Goal: Check status: Check status

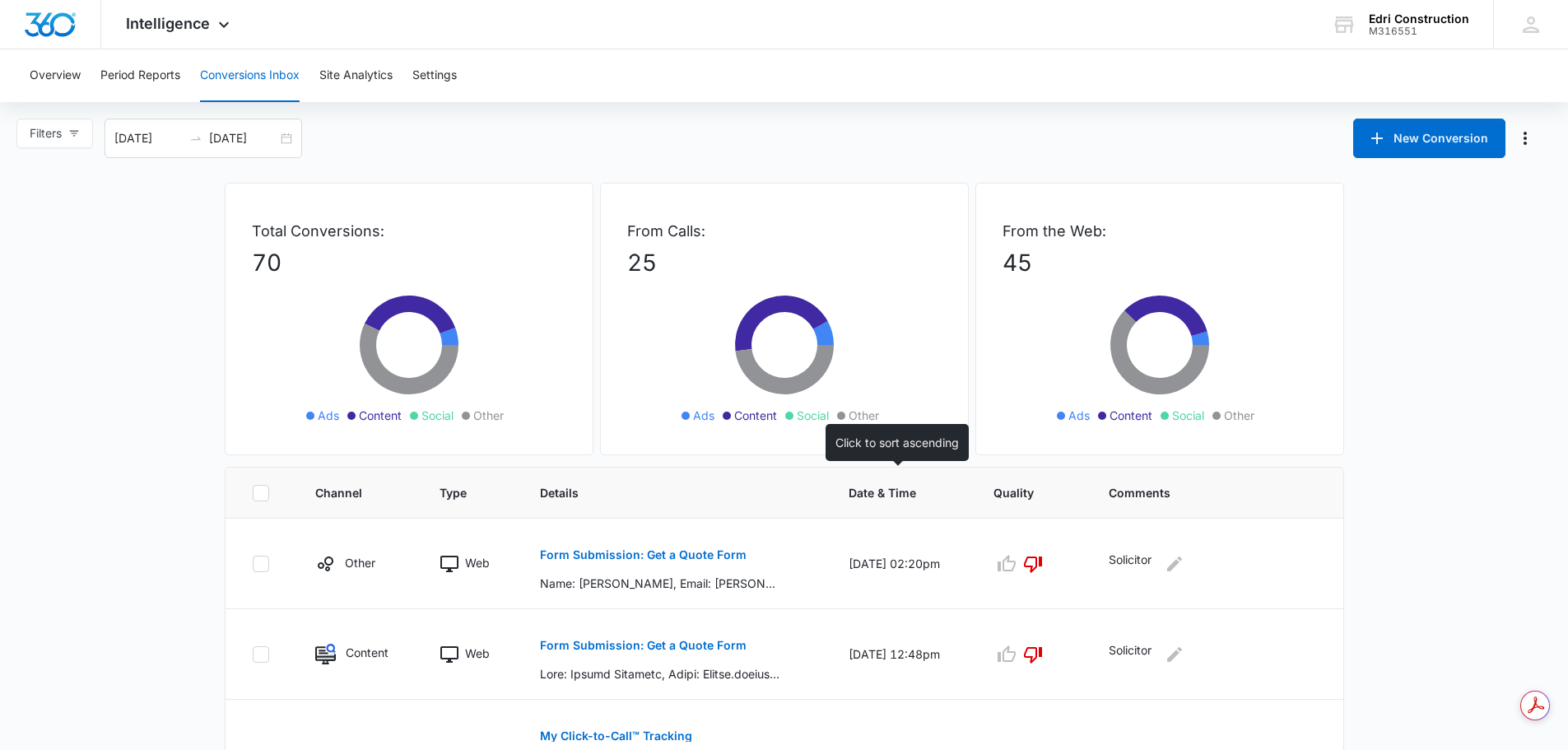
click at [886, 490] on span "Date & Time" at bounding box center [890, 492] width 82 height 17
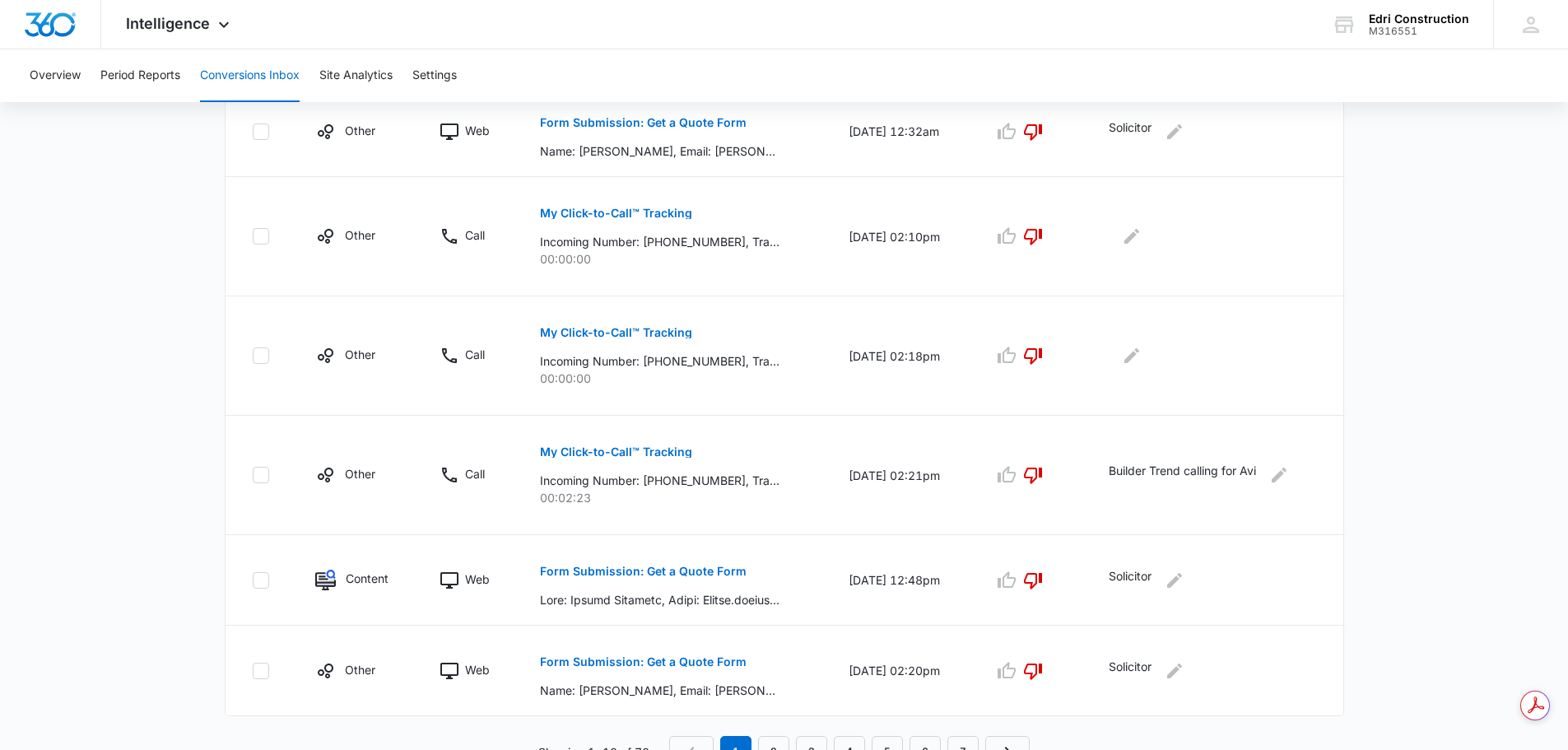
scroll to position [840, 0]
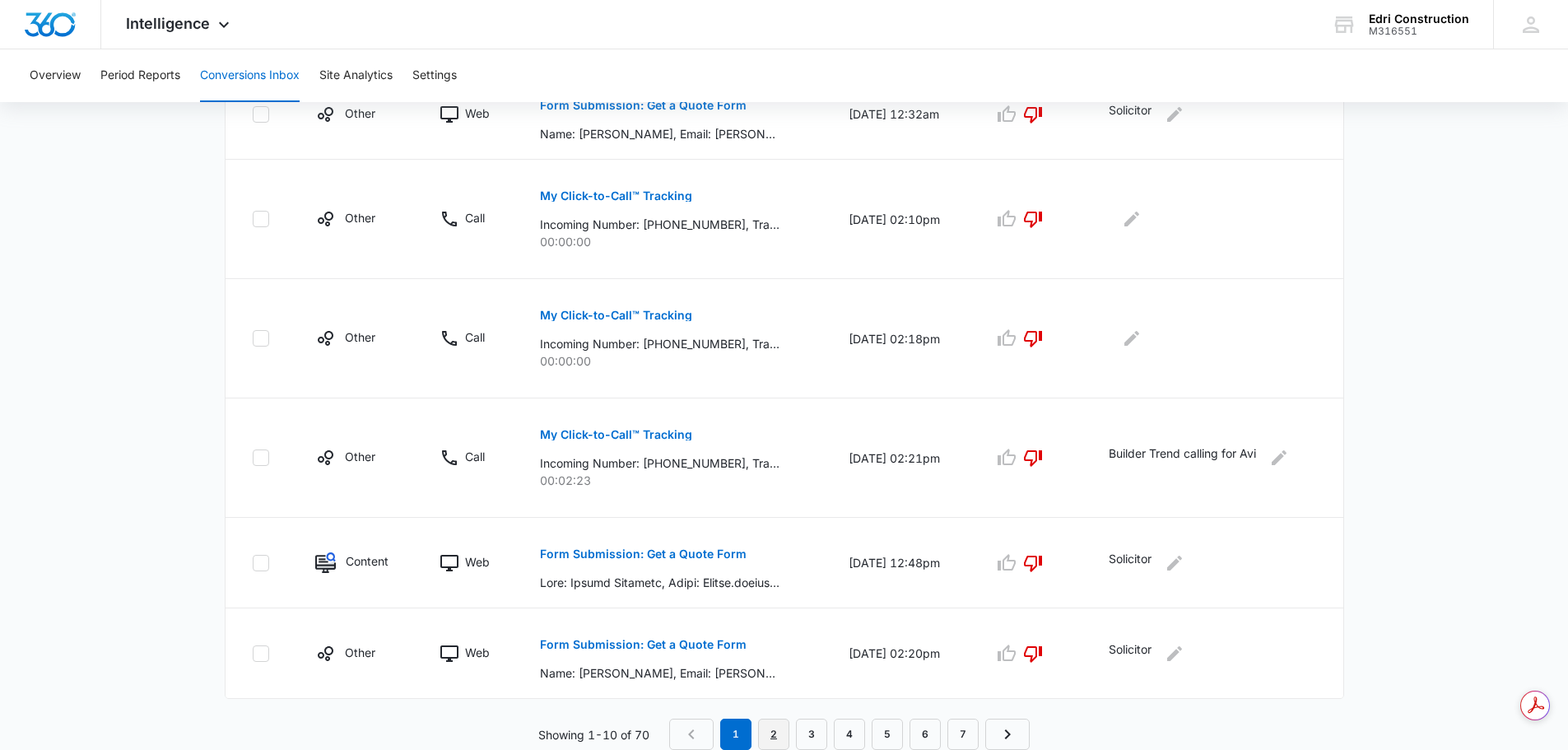
click at [774, 735] on link "2" at bounding box center [773, 734] width 32 height 31
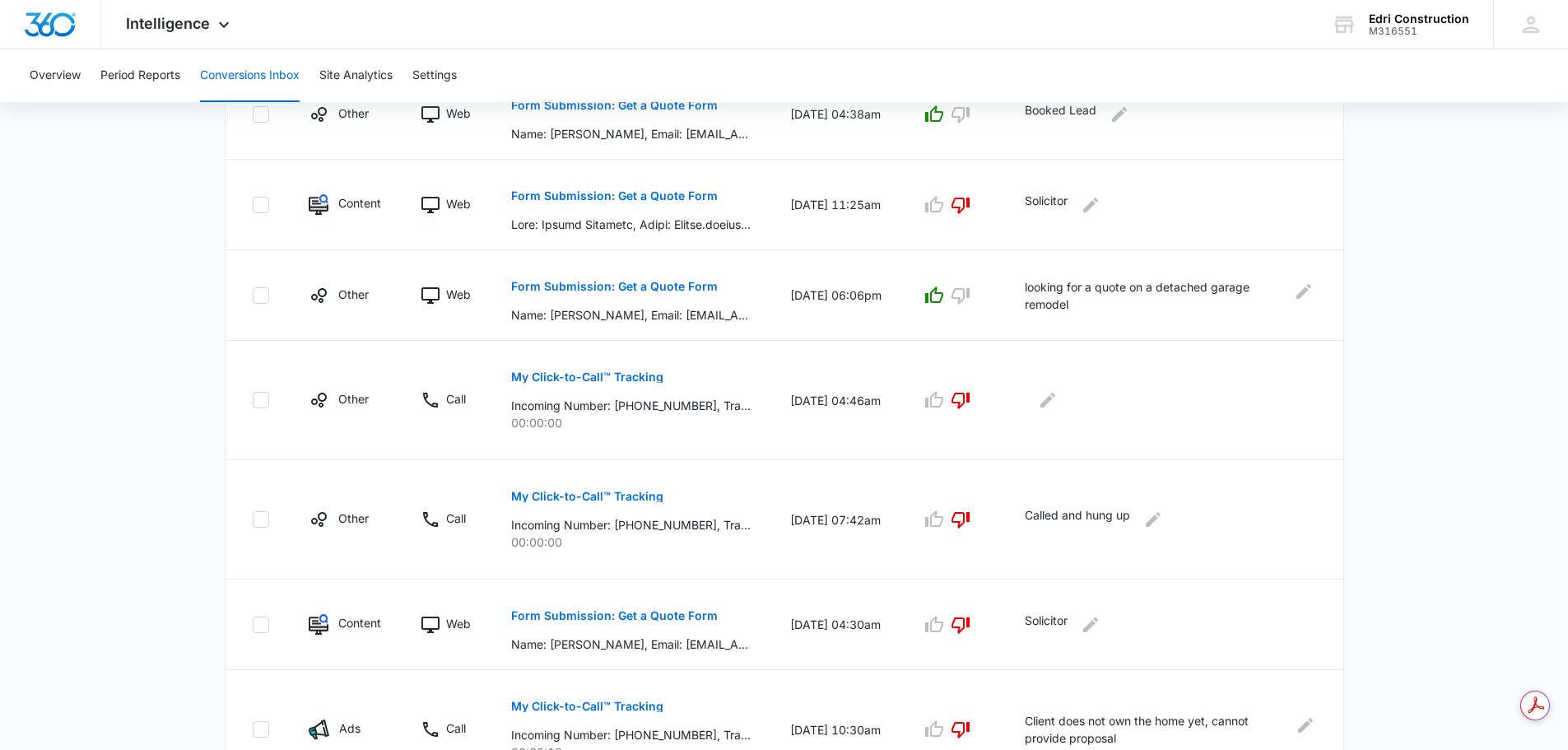
scroll to position [811, 0]
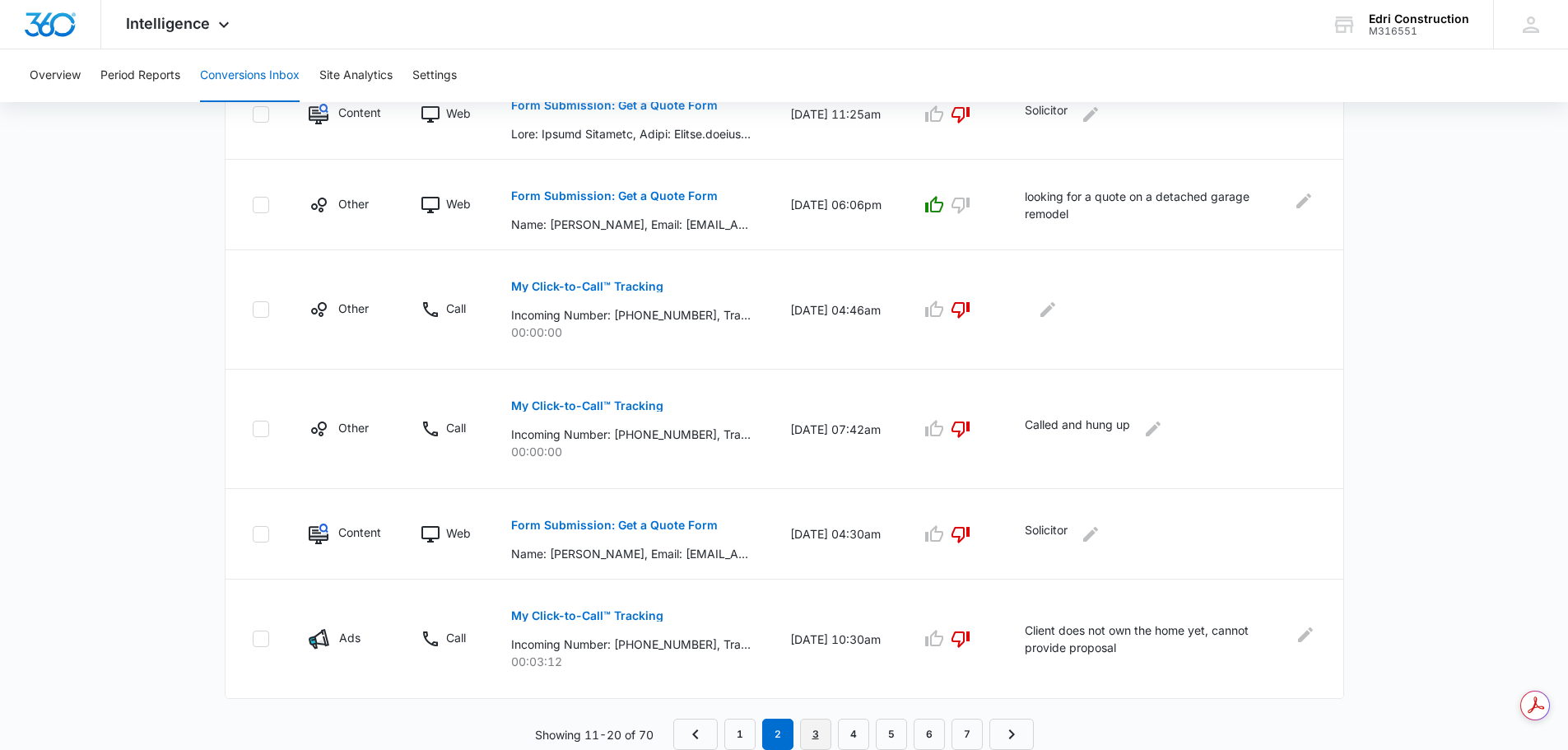
click at [822, 734] on link "3" at bounding box center [816, 734] width 32 height 31
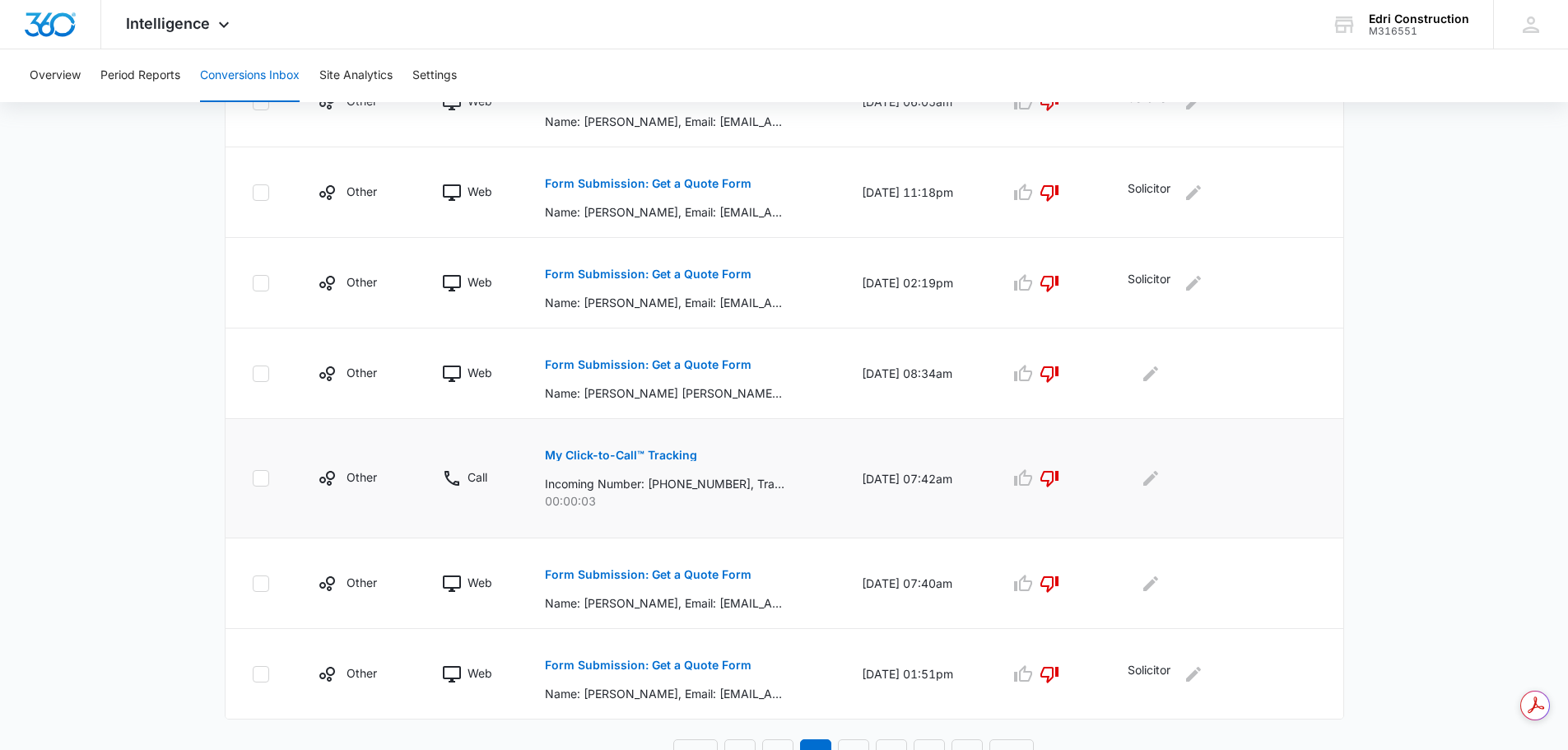
scroll to position [782, 0]
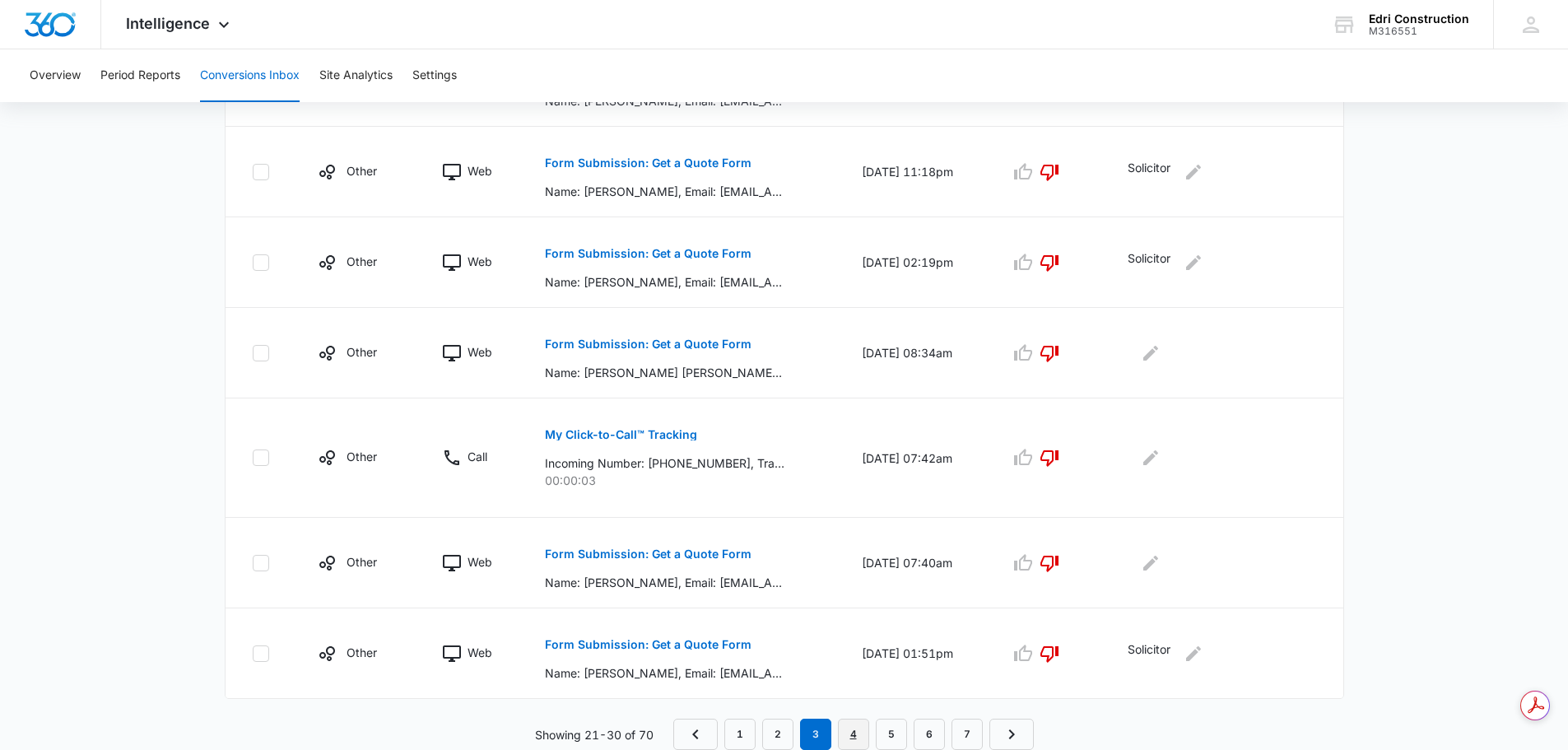
click at [850, 731] on link "4" at bounding box center [853, 734] width 32 height 31
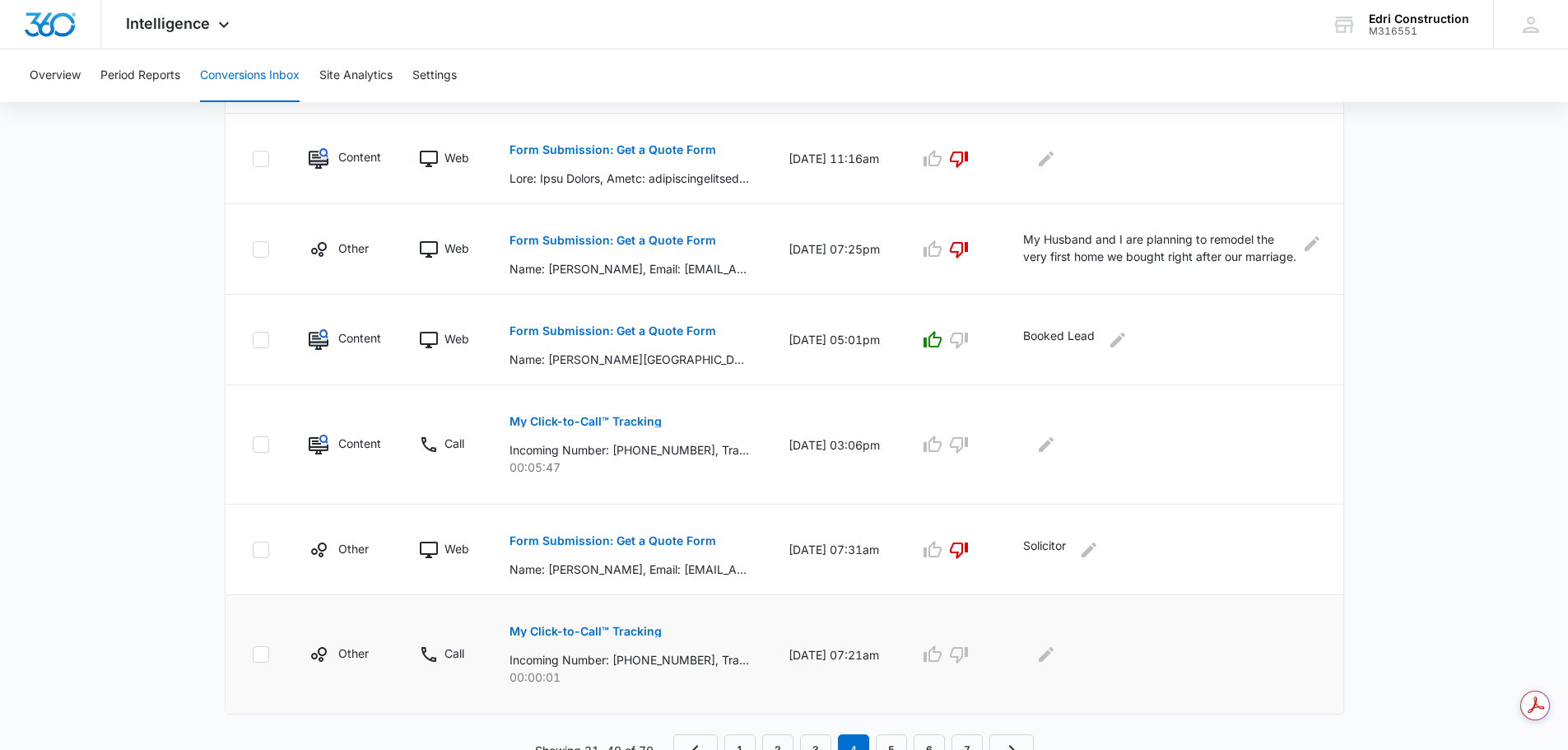
scroll to position [869, 0]
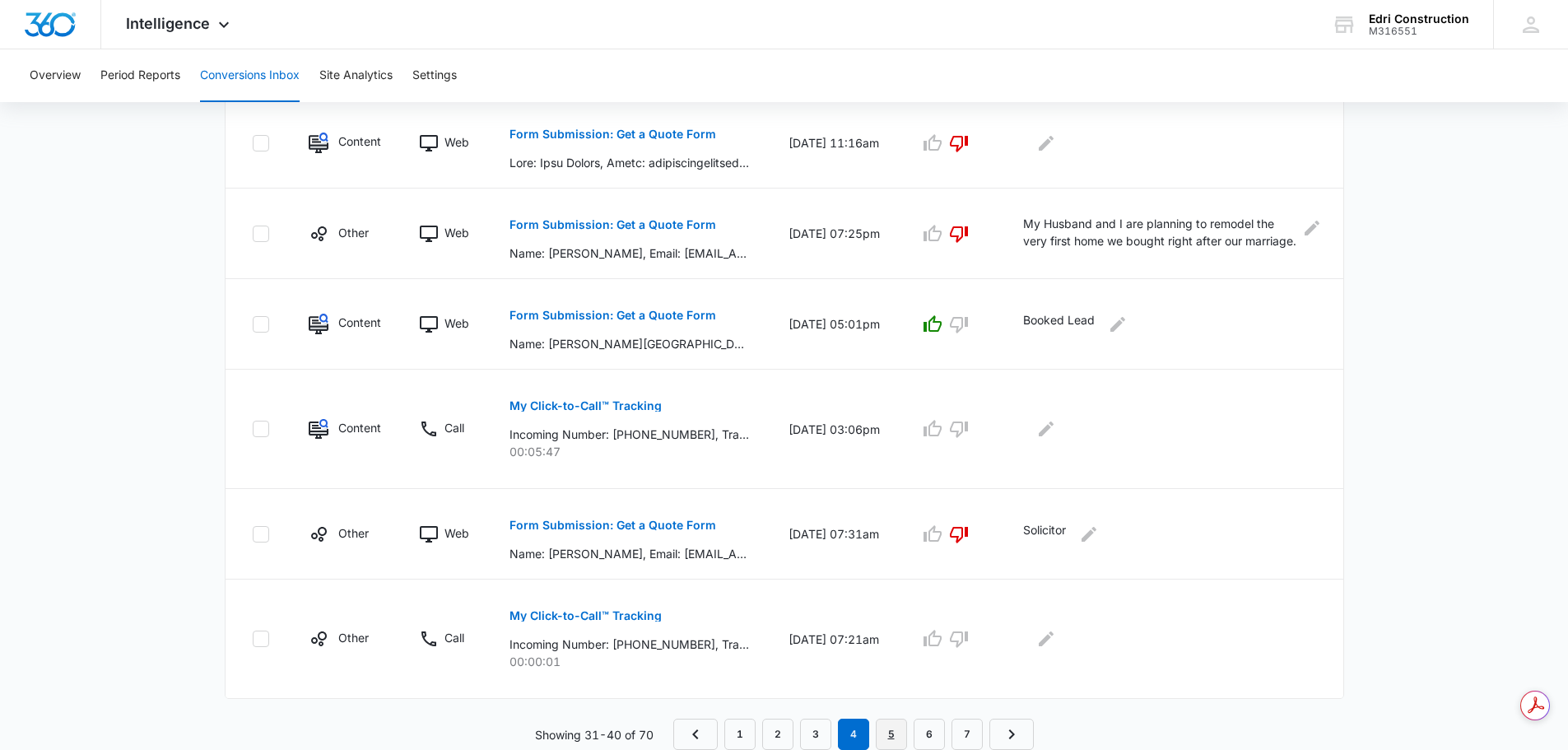
click at [892, 739] on link "5" at bounding box center [892, 734] width 32 height 31
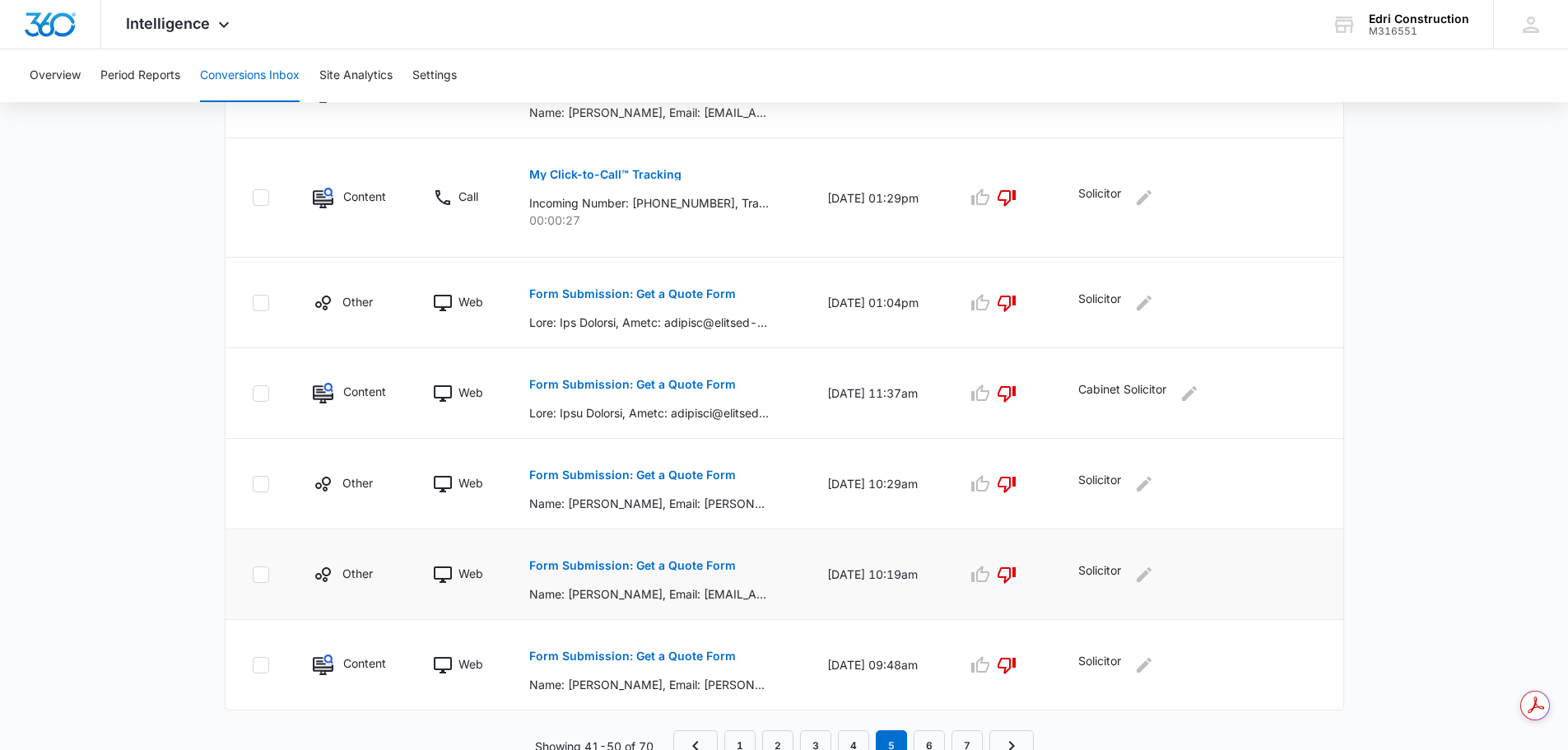
scroll to position [811, 0]
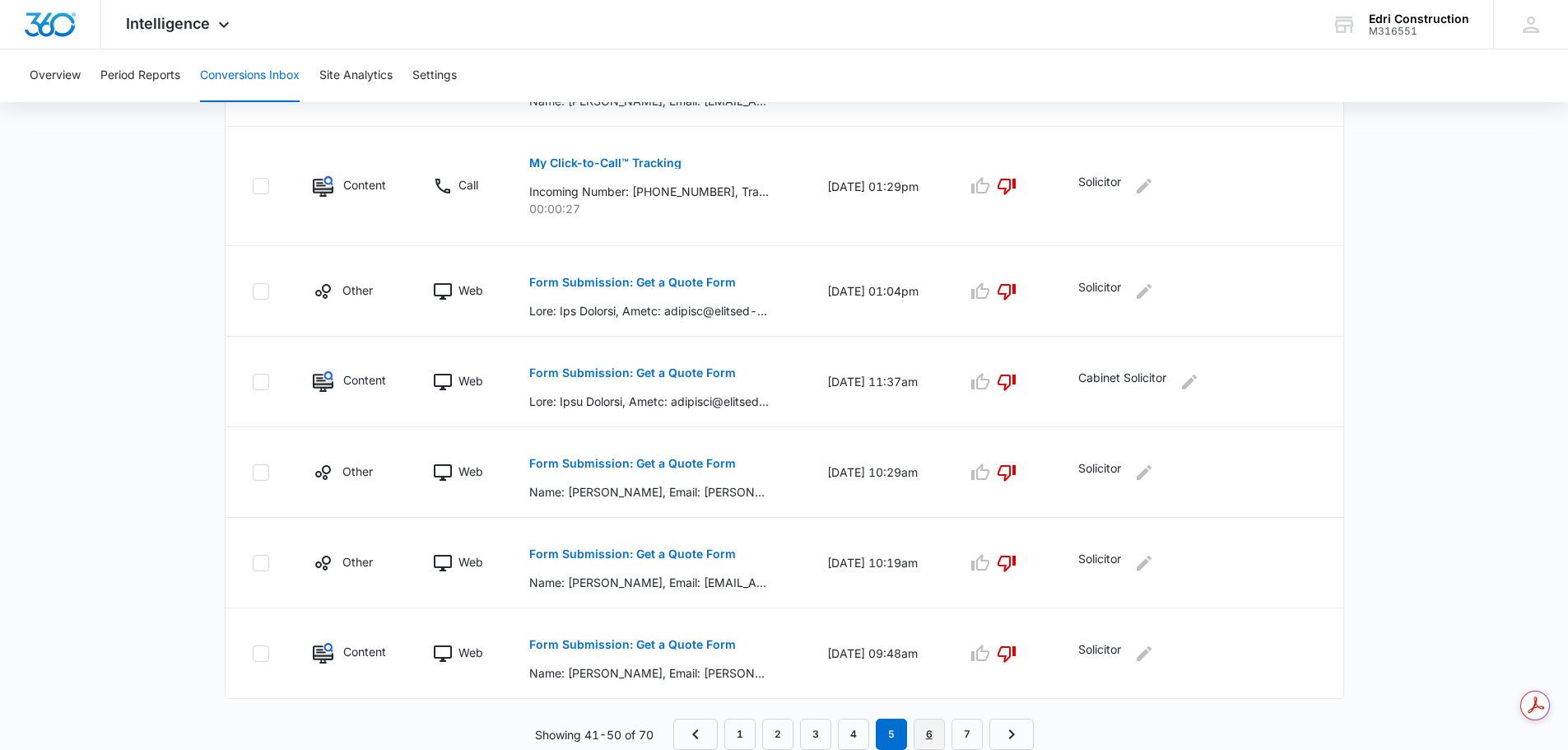
click at [937, 731] on link "6" at bounding box center [929, 734] width 32 height 31
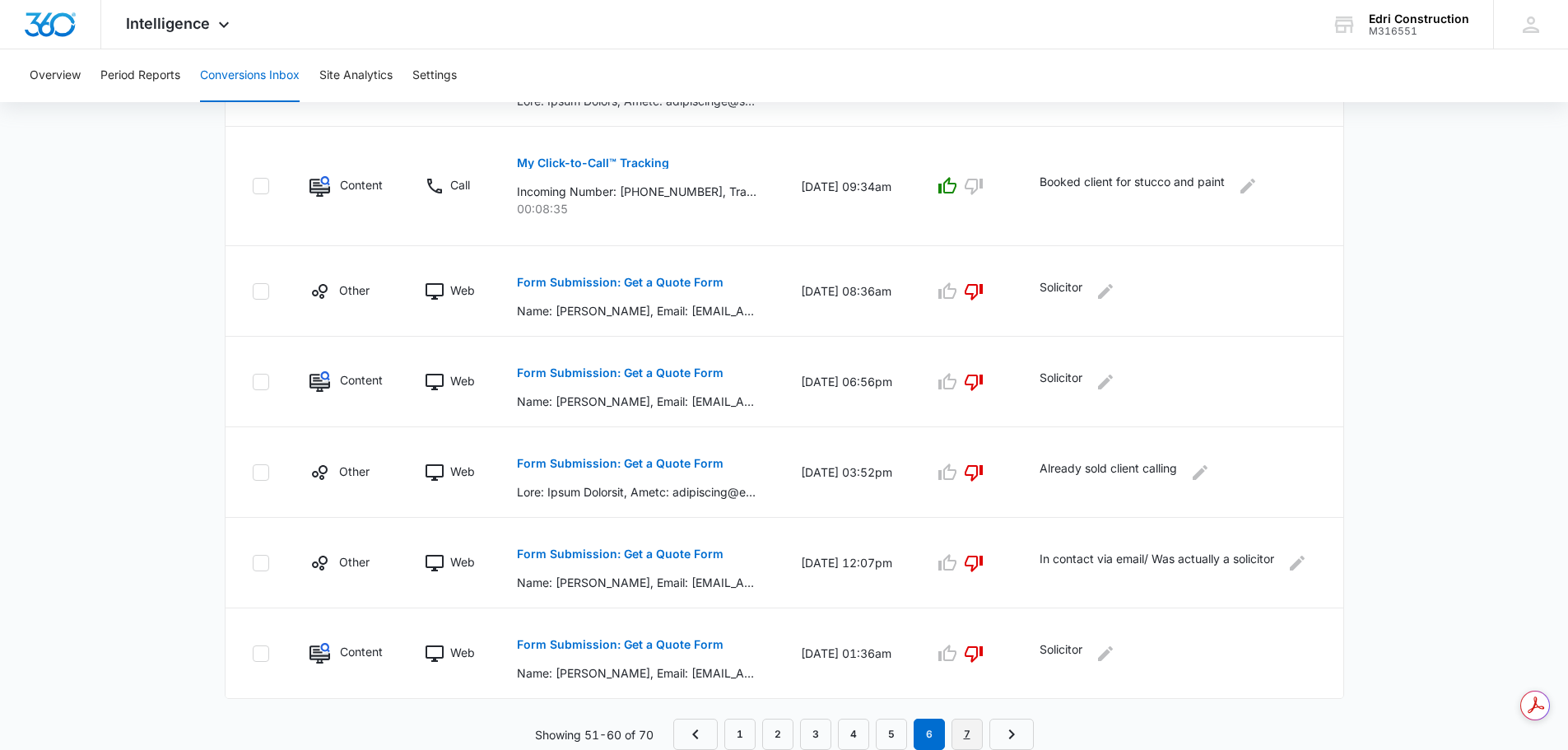
click at [966, 746] on link "7" at bounding box center [967, 734] width 32 height 31
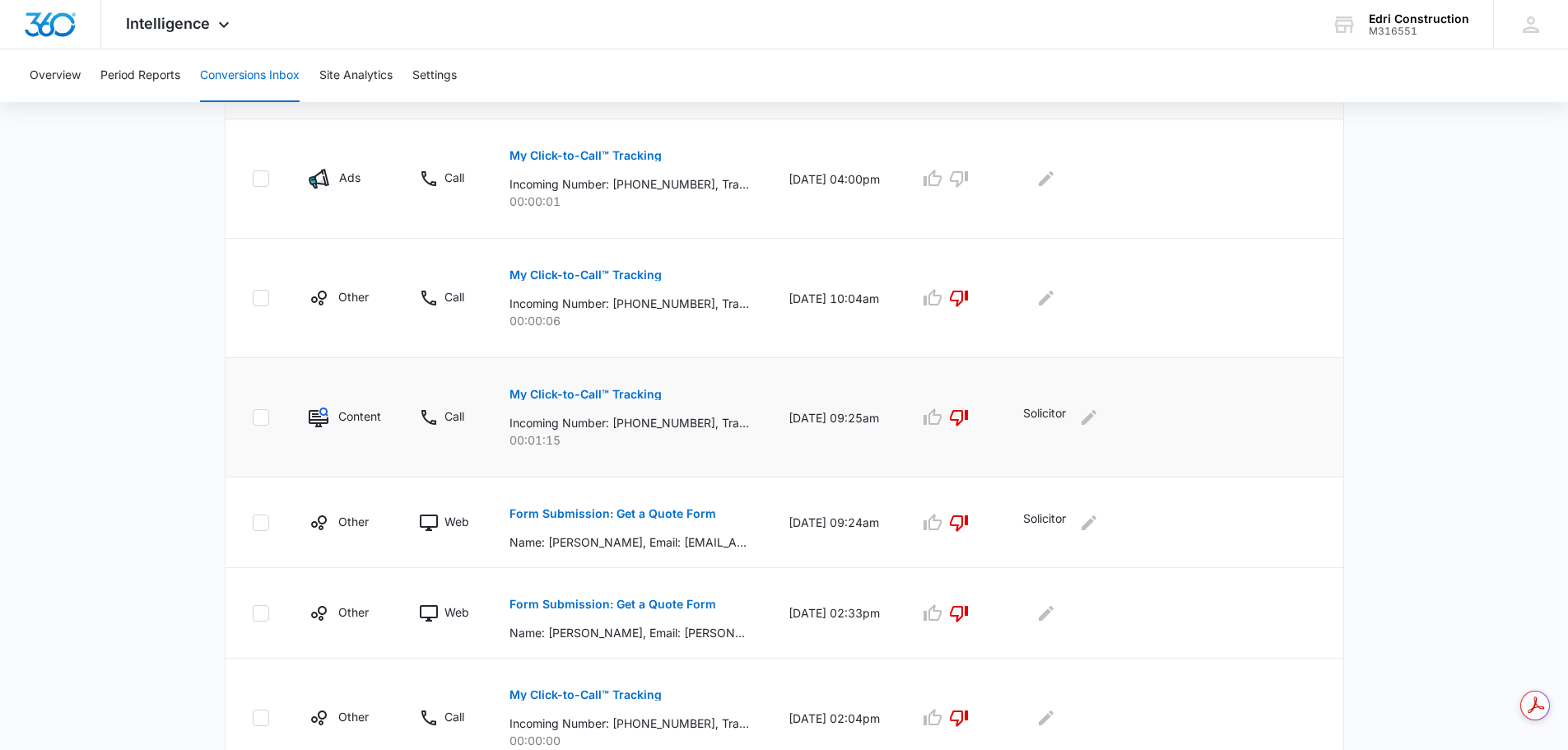
scroll to position [411, 0]
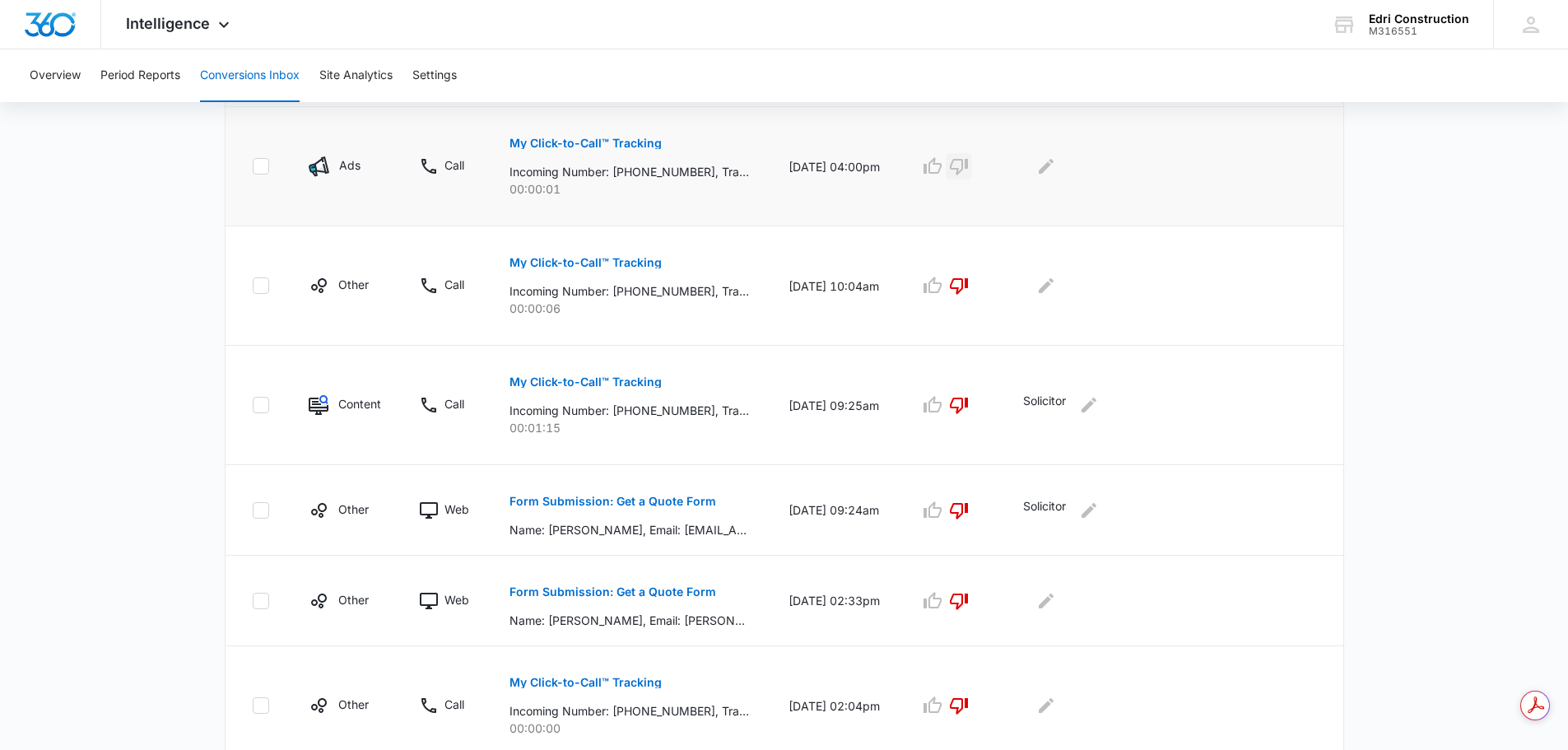
click at [968, 162] on icon "button" at bounding box center [959, 166] width 20 height 20
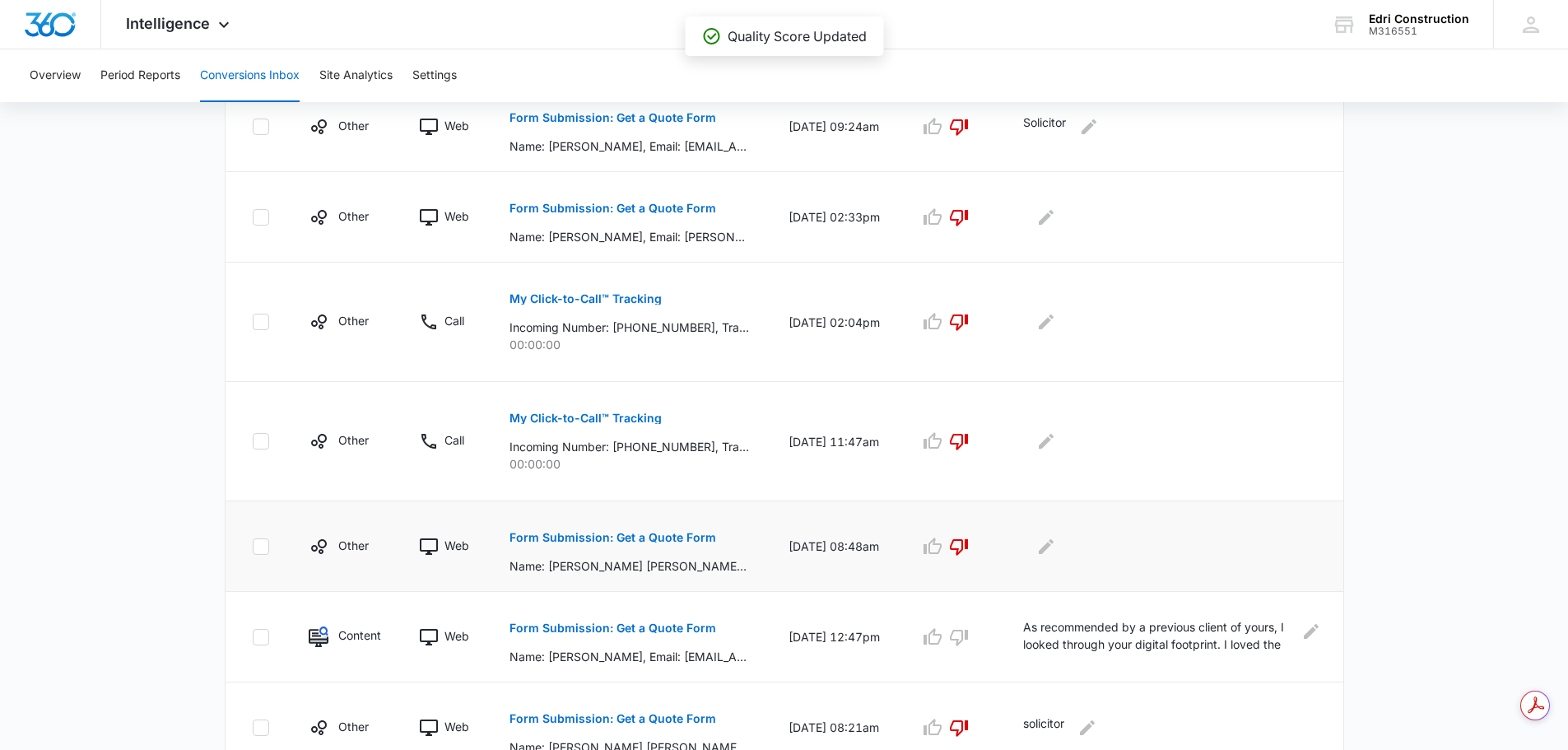
scroll to position [869, 0]
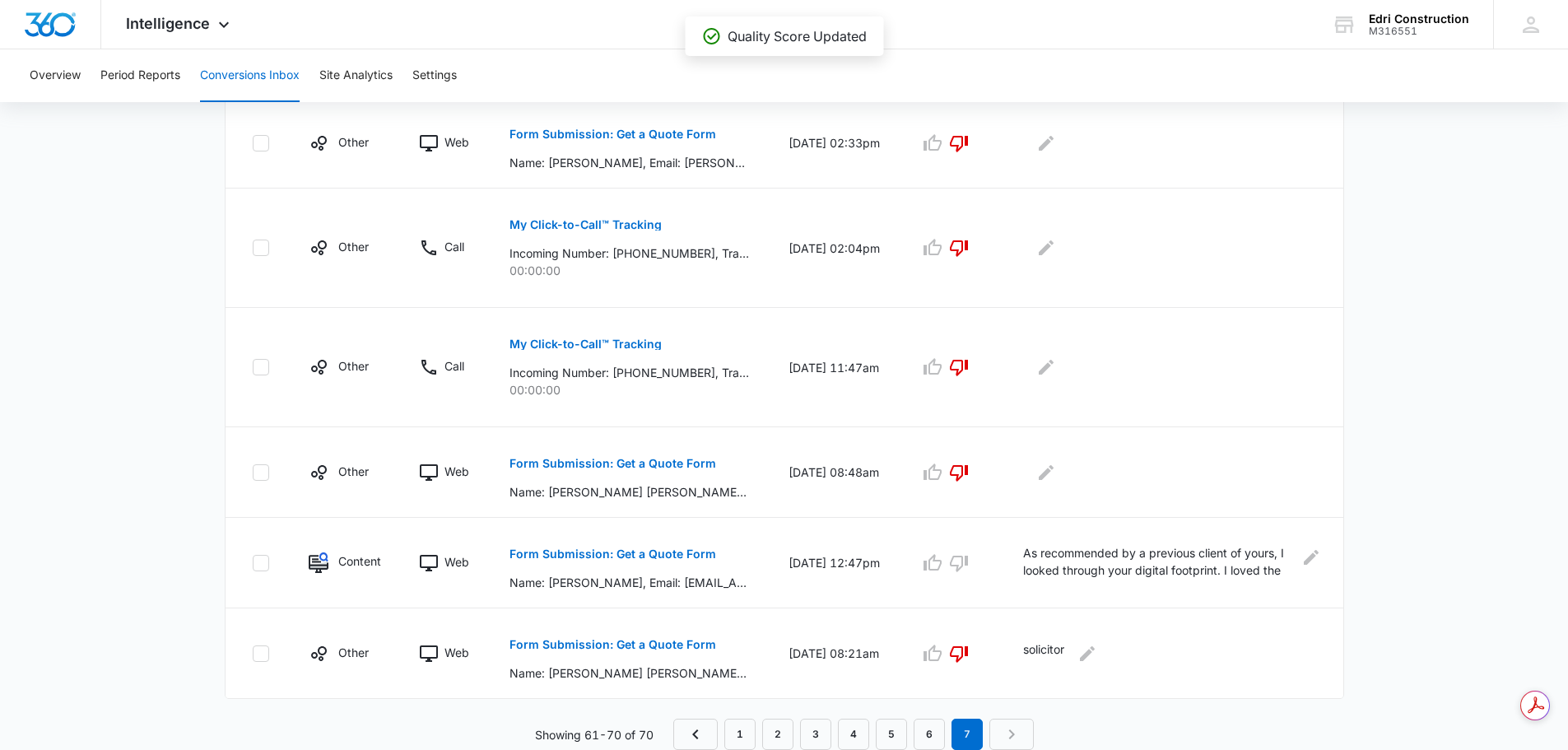
click at [1013, 736] on nav "1 2 3 4 5 6 7" at bounding box center [853, 734] width 360 height 31
click at [1014, 732] on nav "1 2 3 4 5 6 7" at bounding box center [853, 734] width 360 height 31
click at [1006, 721] on nav "1 2 3 4 5 6 7" at bounding box center [853, 734] width 360 height 31
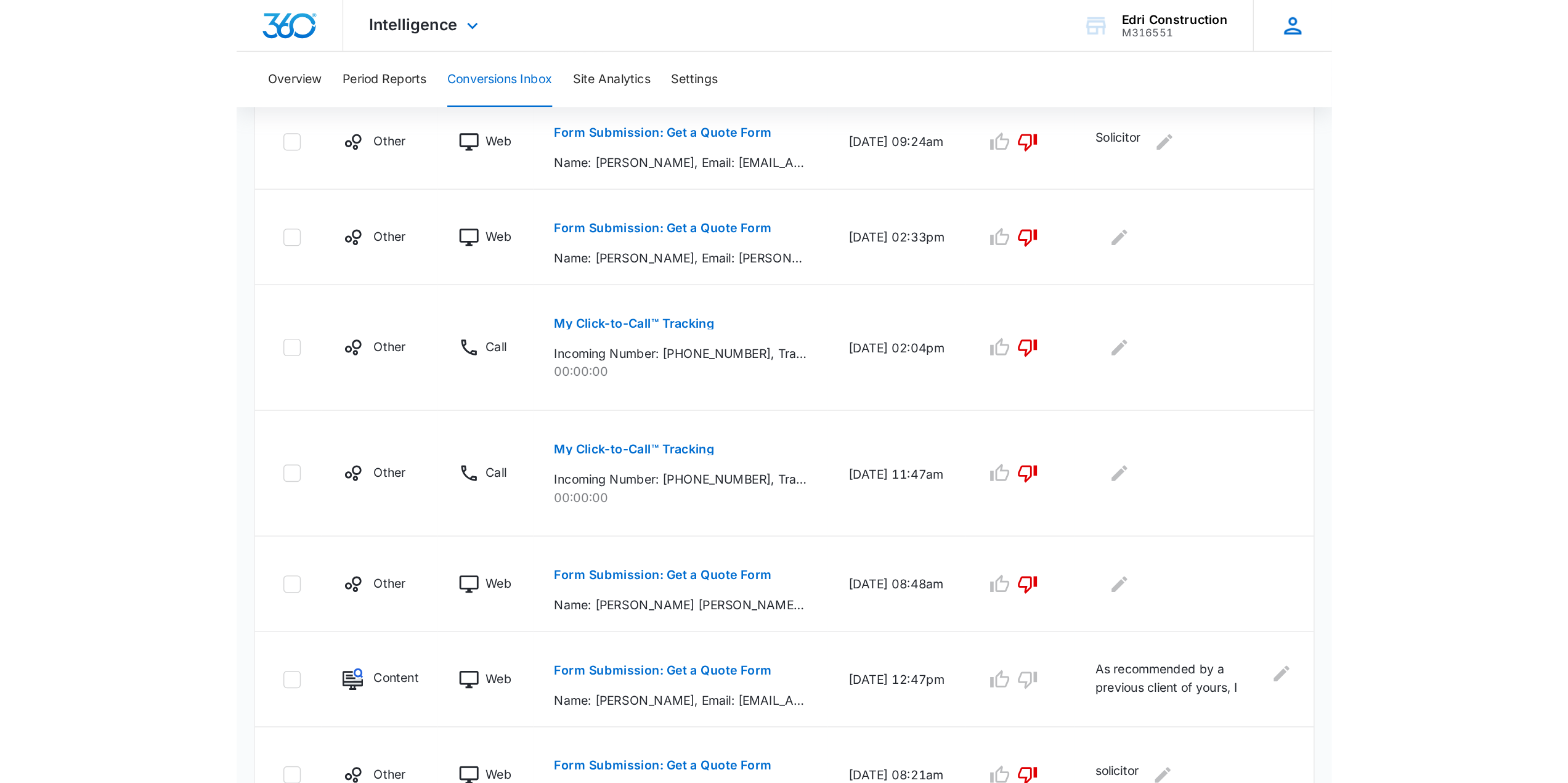
scroll to position [429, 0]
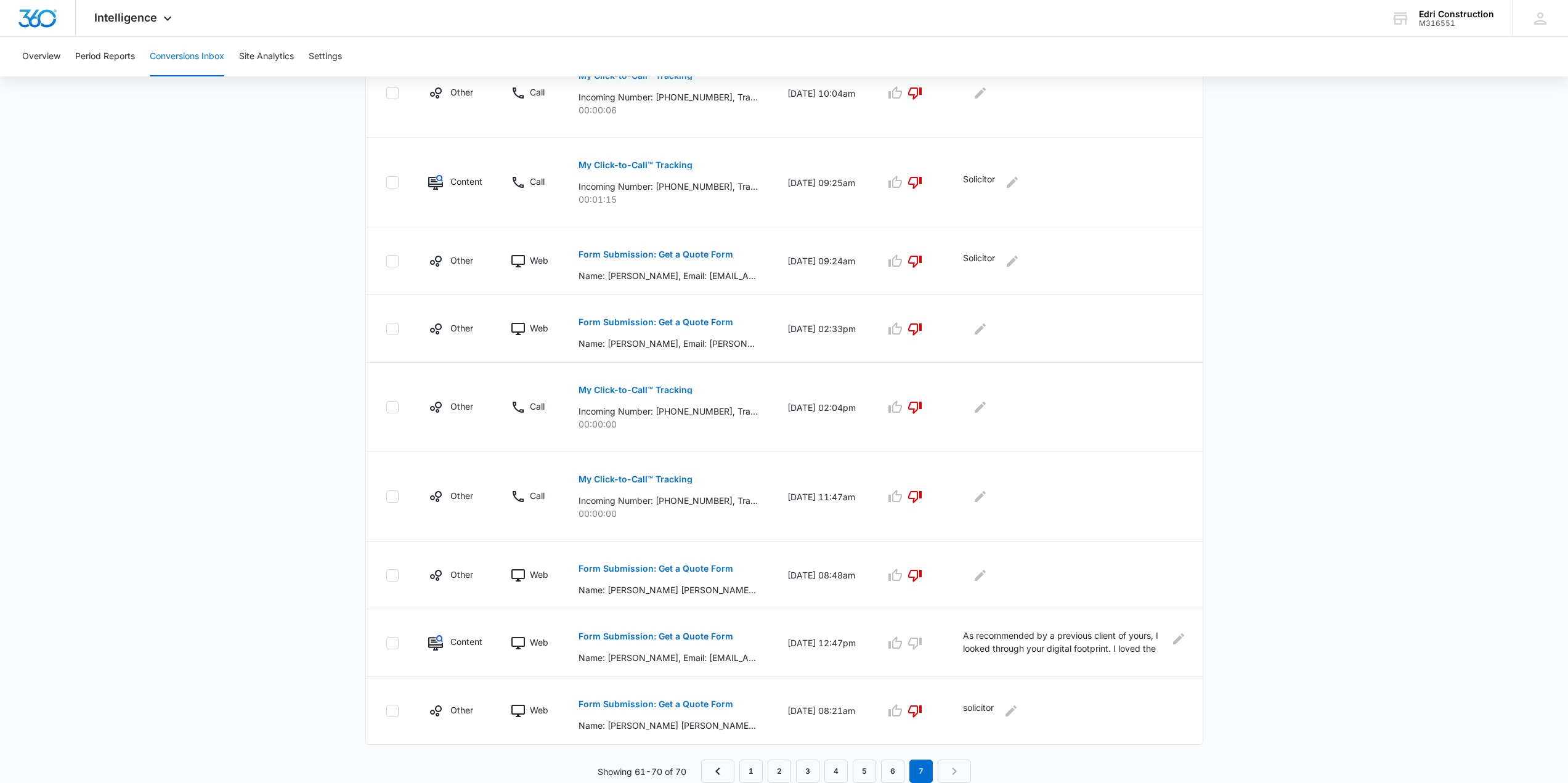
click at [950, 561] on nav "1 2 3 4 5 6 7" at bounding box center [836, 771] width 270 height 24
click at [1173, 561] on main "Filters 09/09/2025 10/09/2025 New Conversion Total Conversions: 70 Ads Content …" at bounding box center [784, 221] width 1568 height 1123
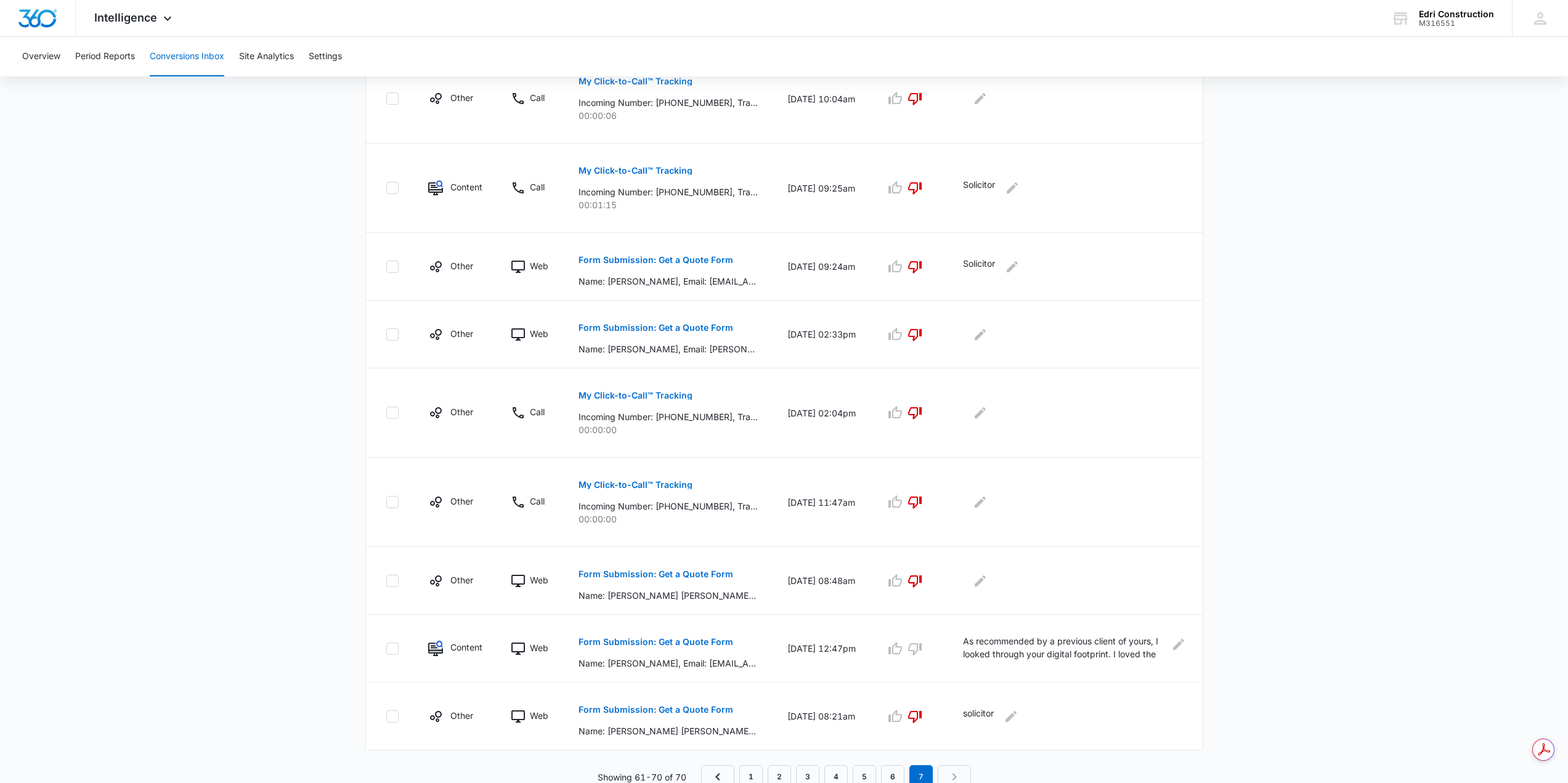
scroll to position [429, 0]
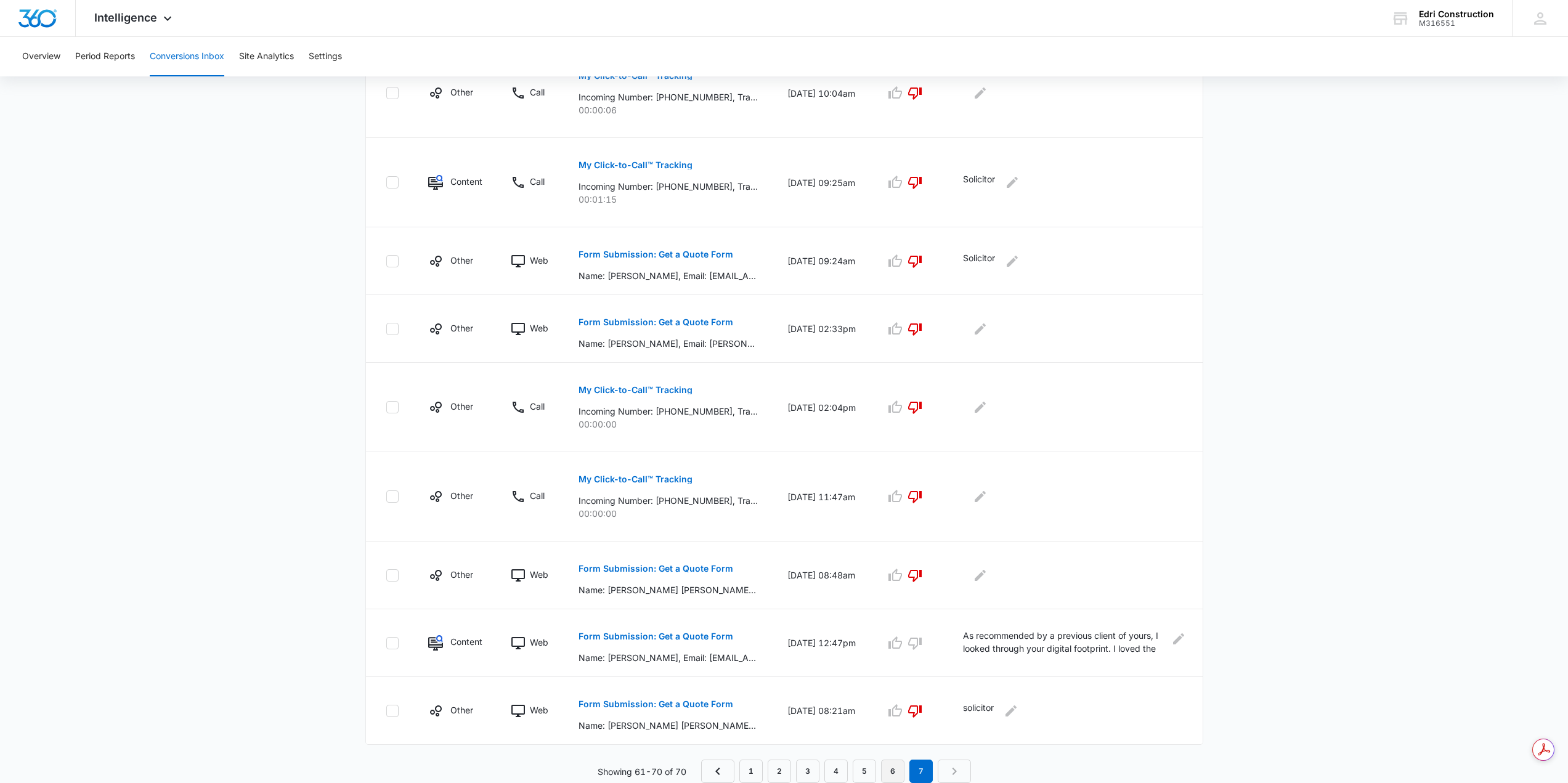
click at [883, 561] on link "6" at bounding box center [892, 771] width 24 height 24
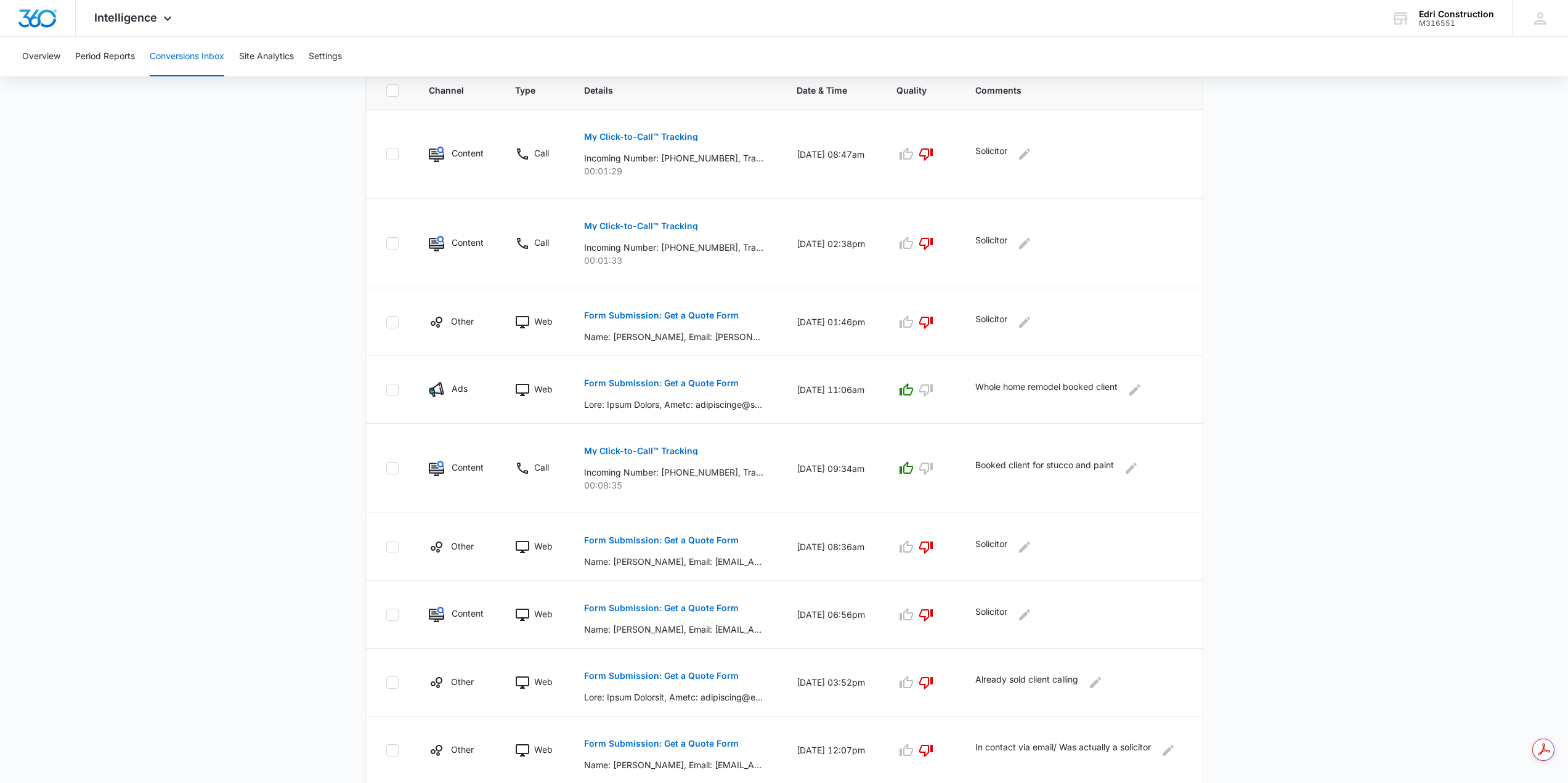
scroll to position [385, 0]
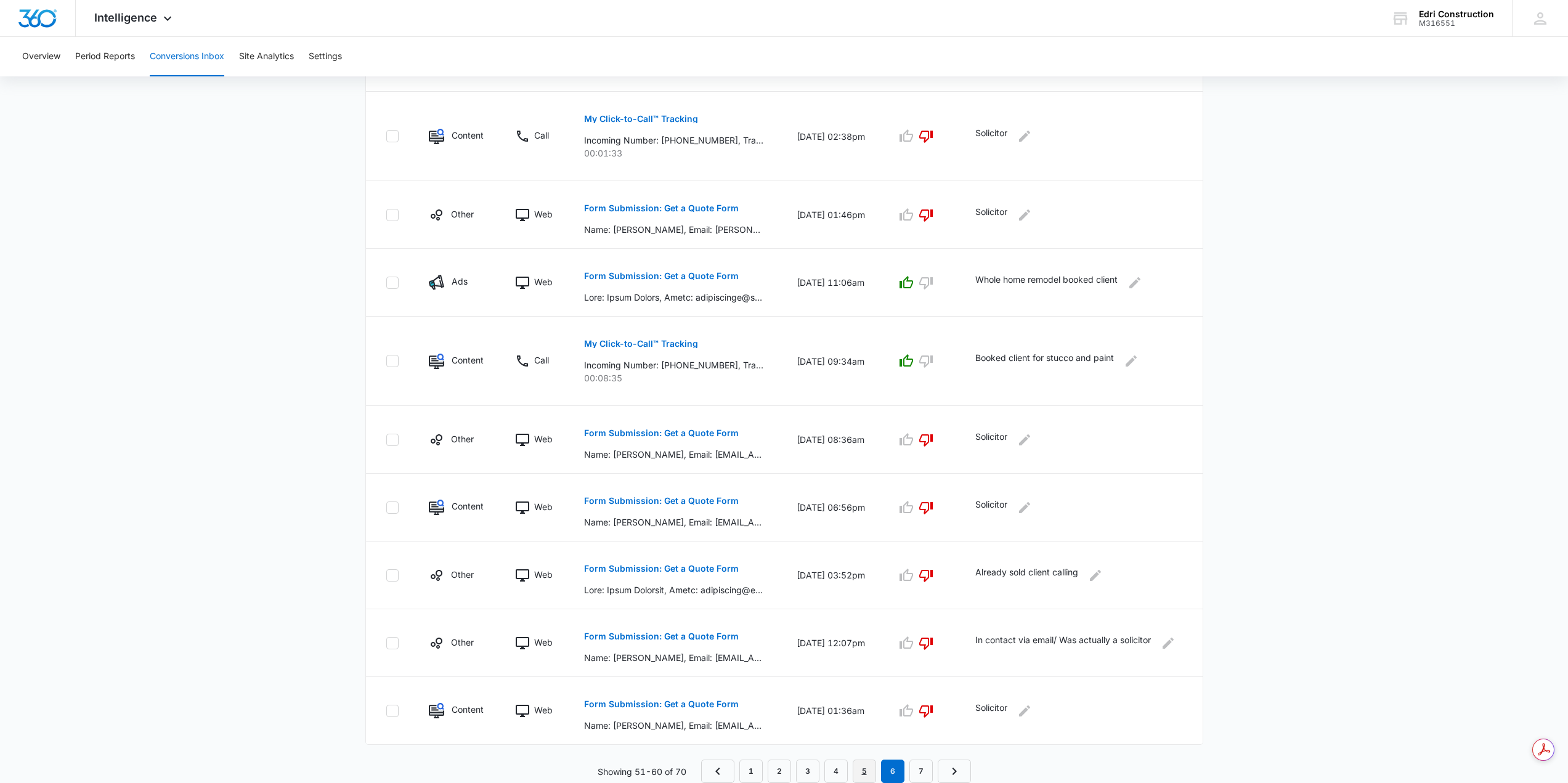
click at [864, 561] on link "5" at bounding box center [864, 771] width 24 height 24
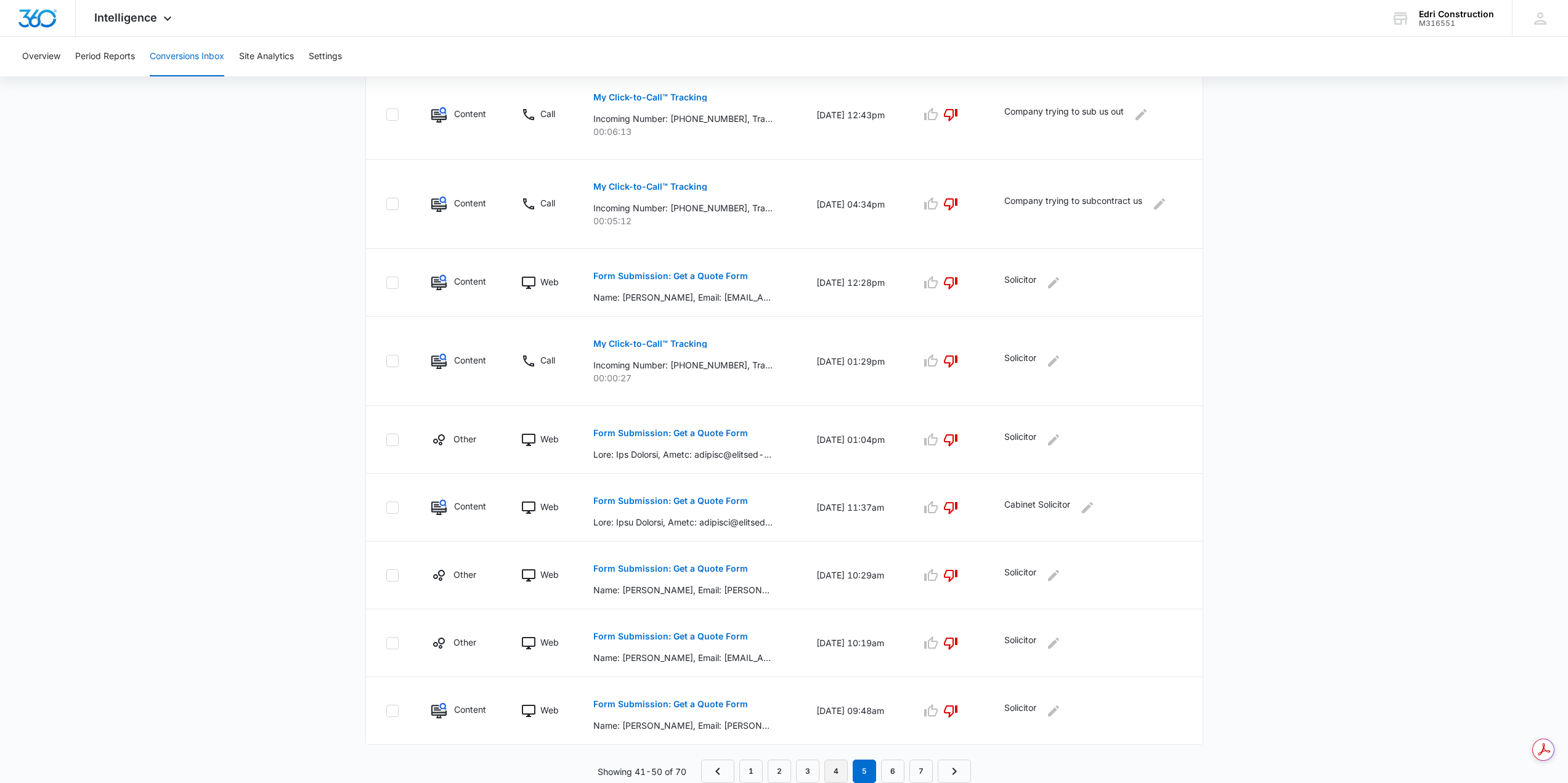
click at [836, 561] on link "4" at bounding box center [836, 771] width 24 height 24
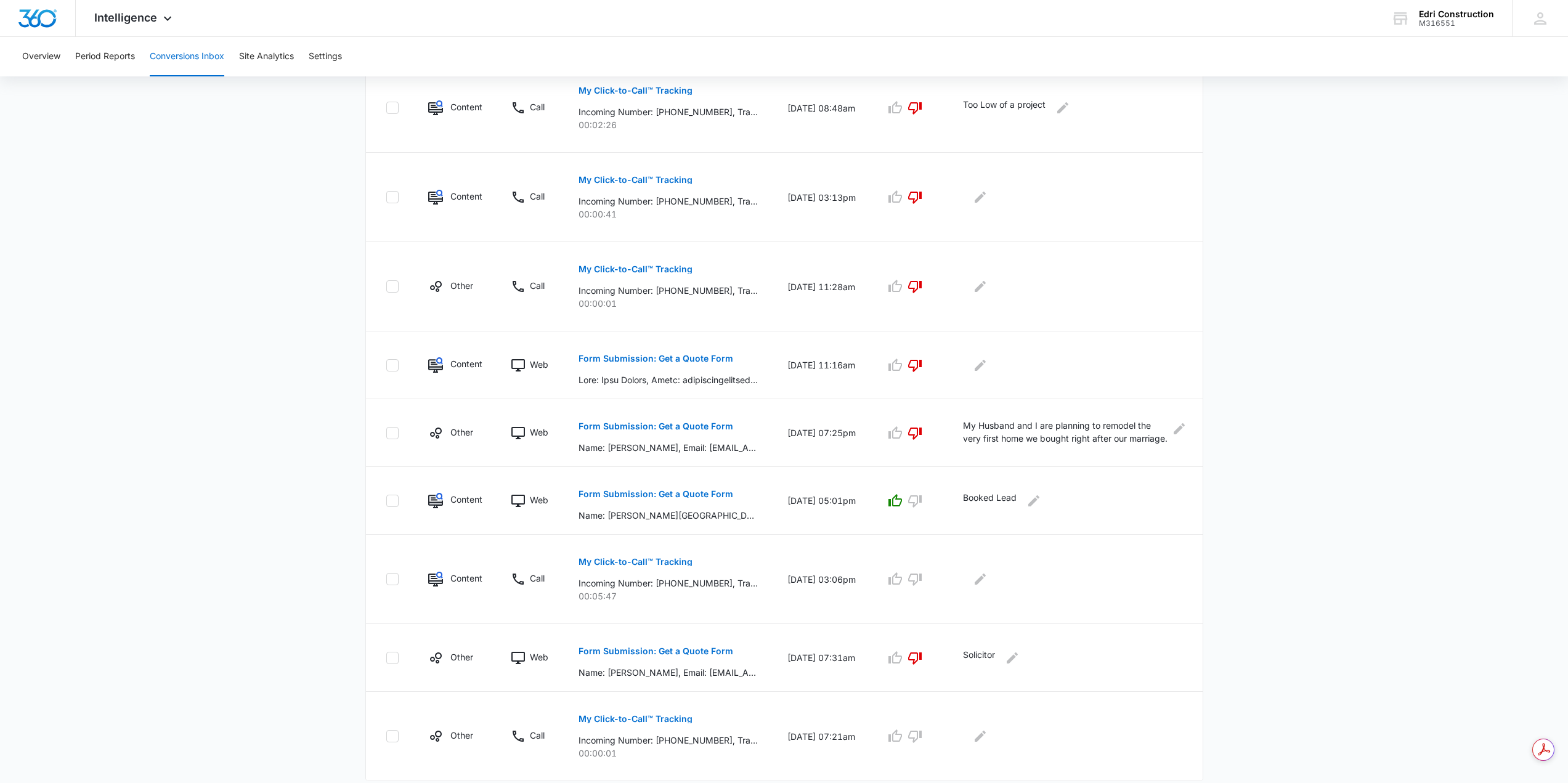
scroll to position [429, 0]
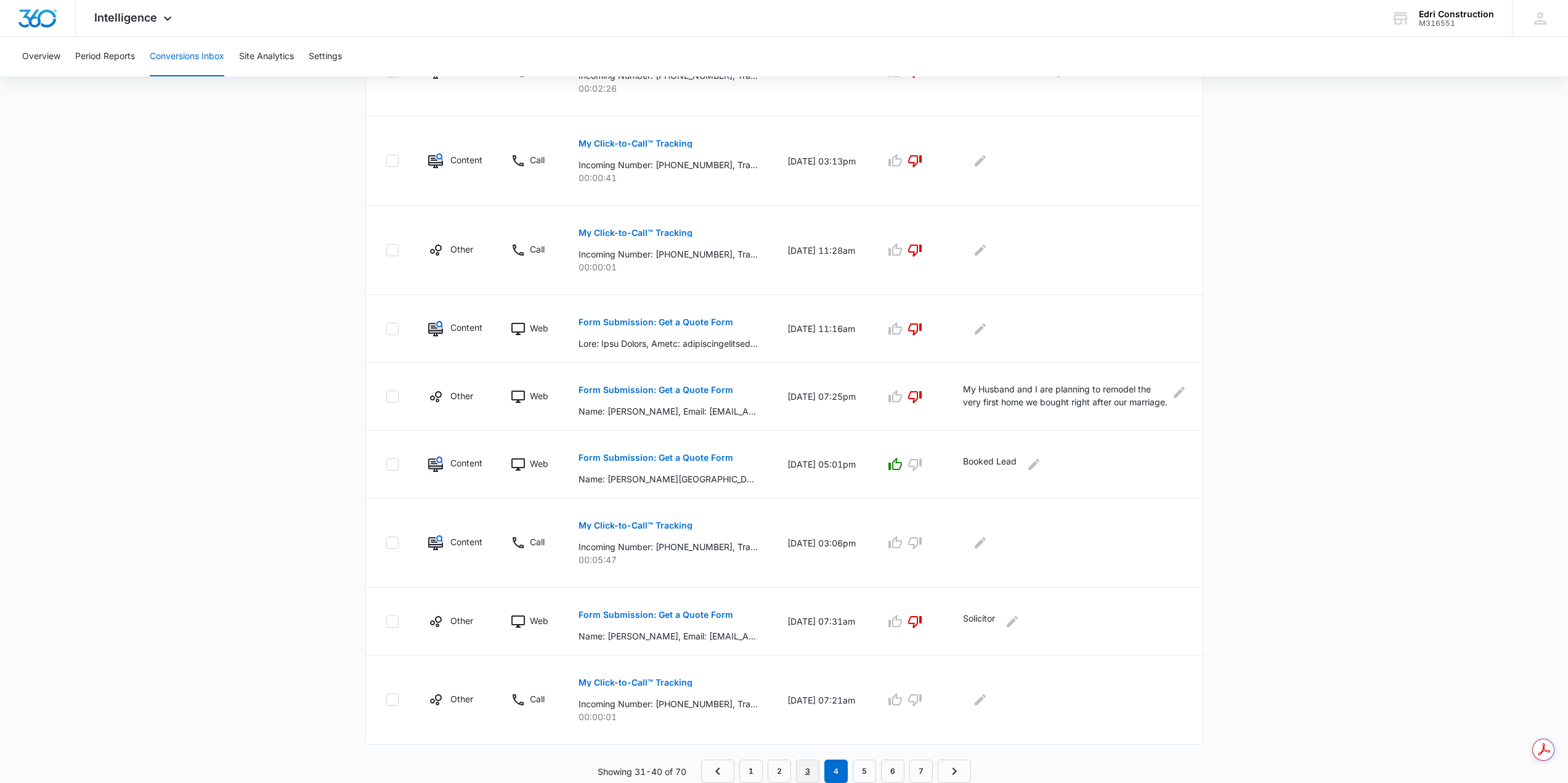
click at [804, 561] on link "3" at bounding box center [808, 771] width 24 height 24
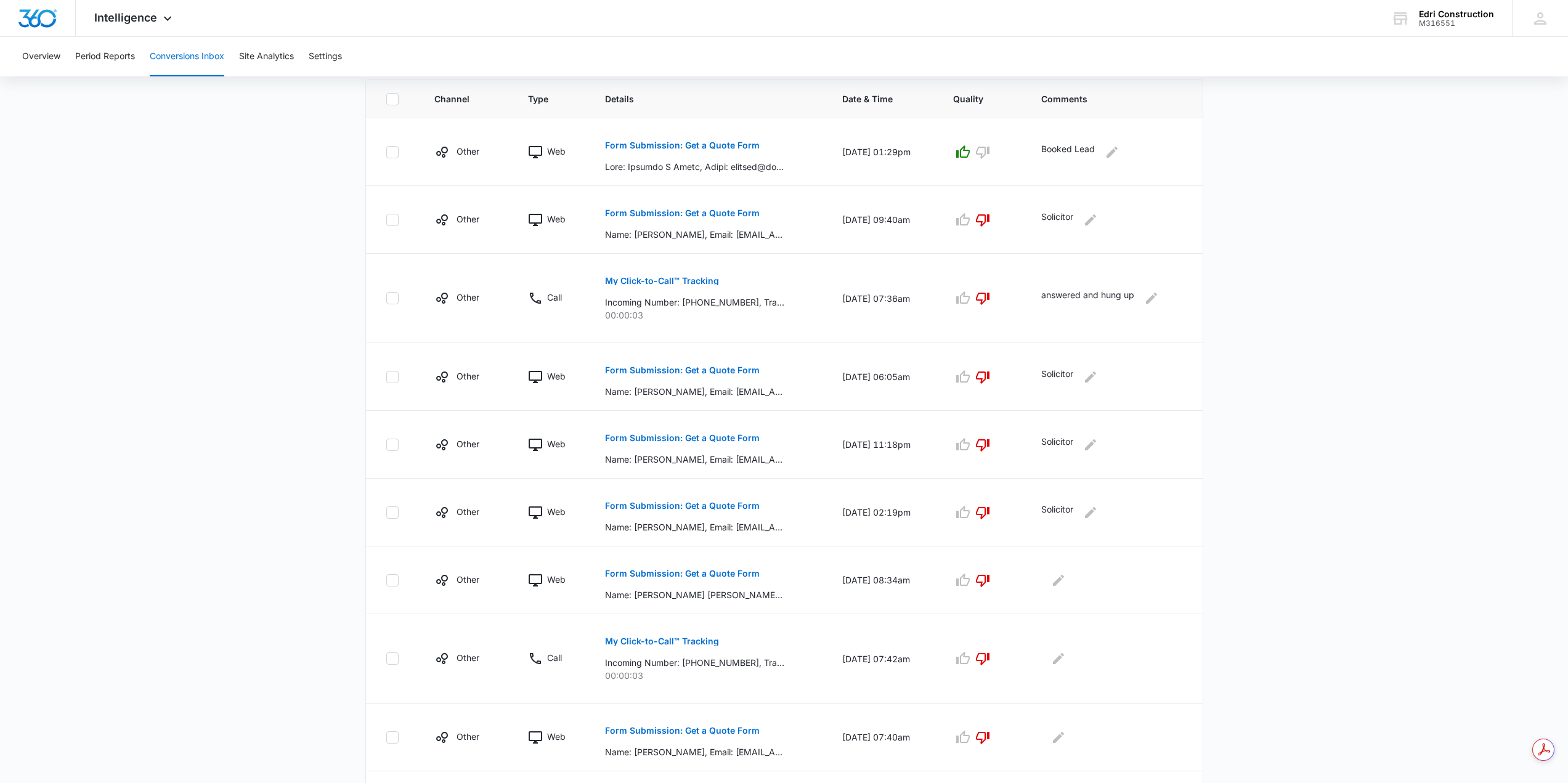
scroll to position [364, 0]
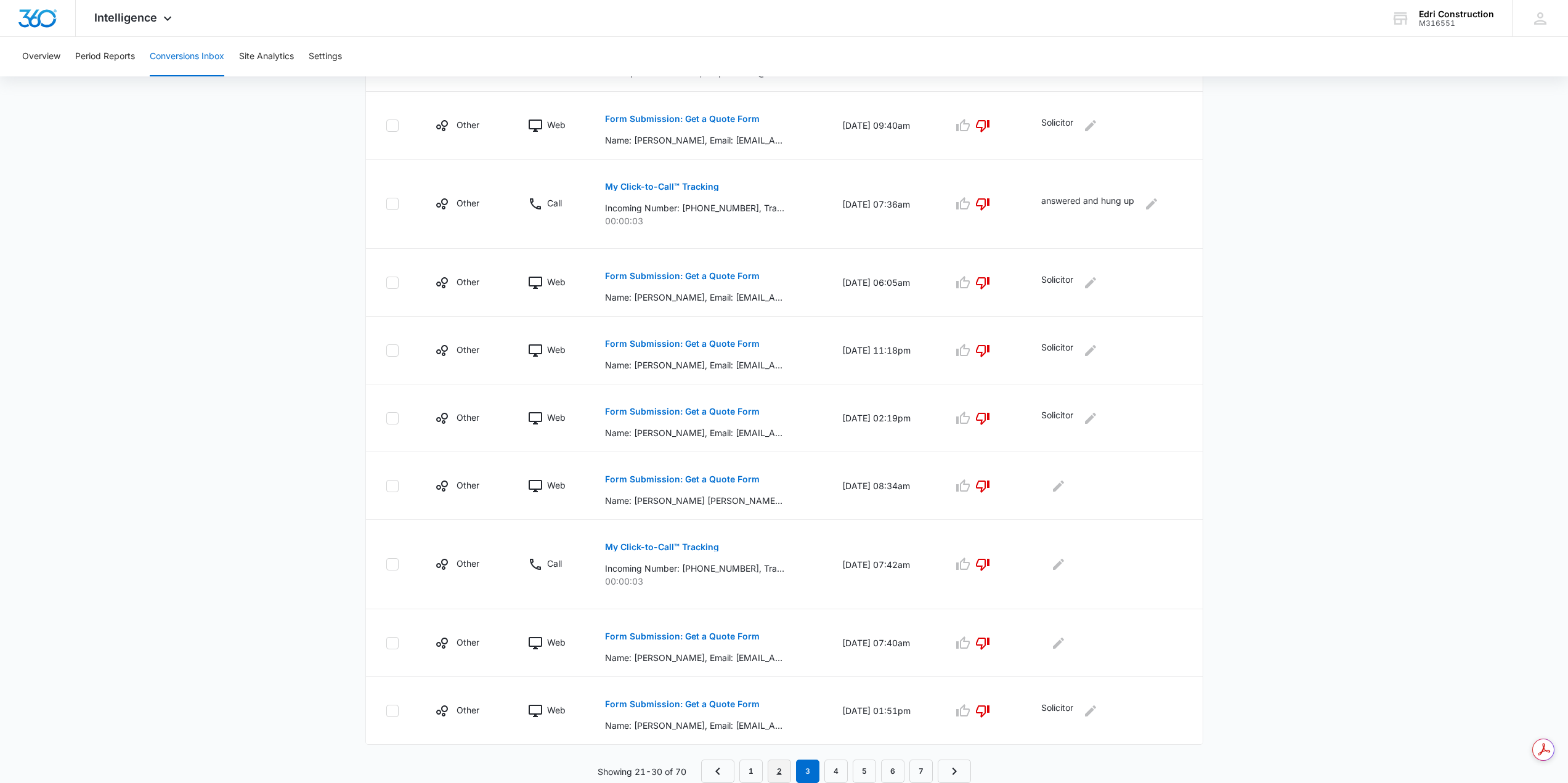
click at [777, 561] on link "2" at bounding box center [779, 771] width 24 height 24
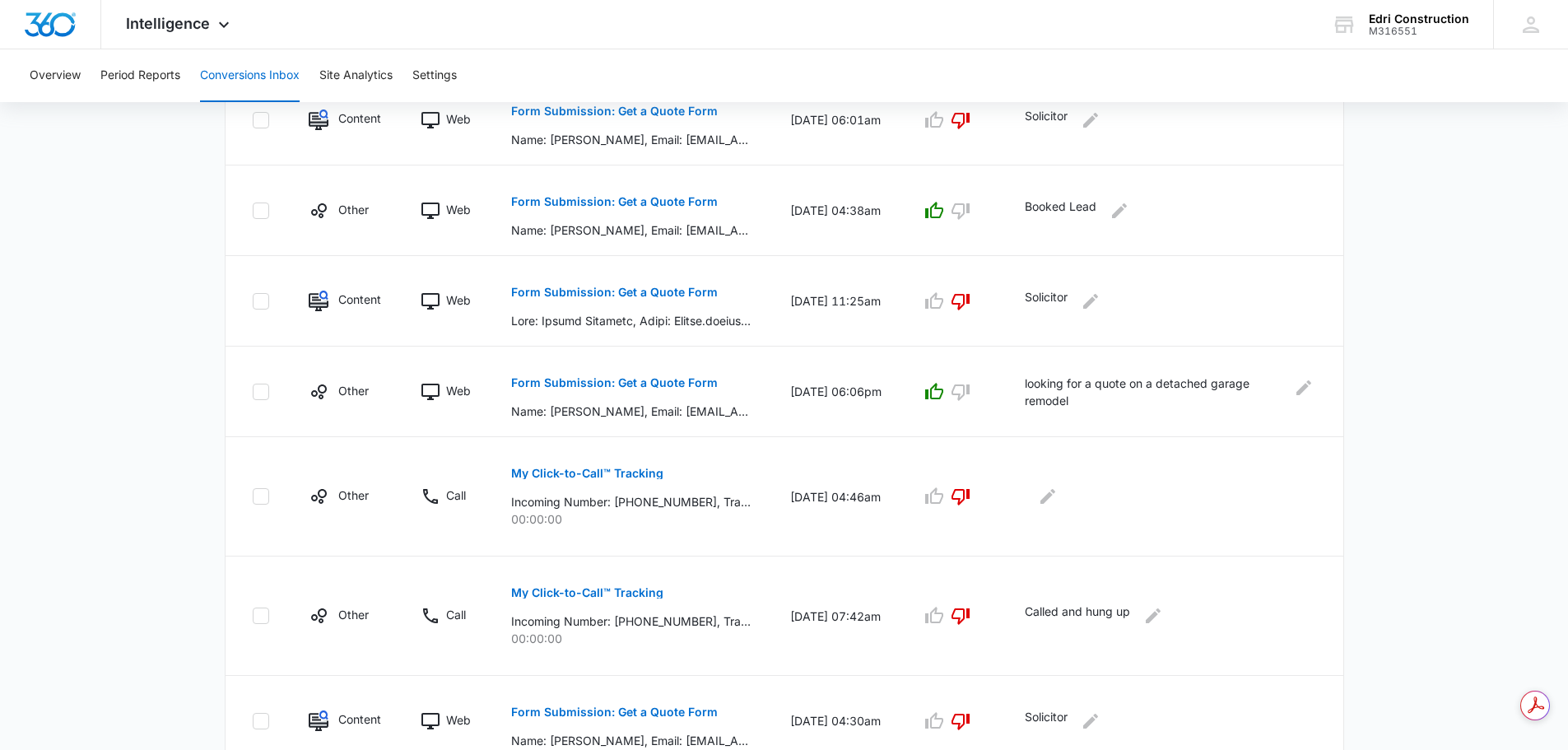
scroll to position [811, 0]
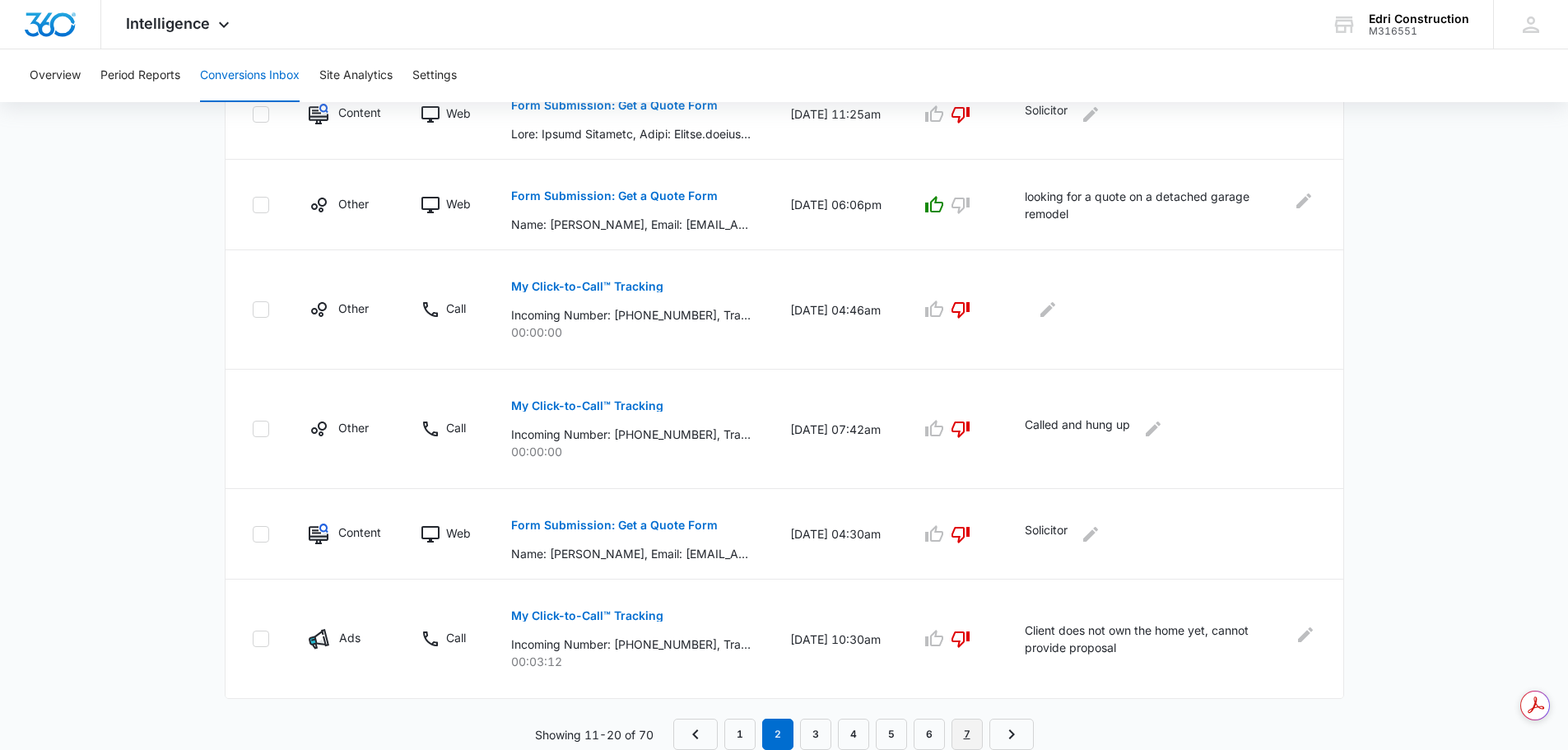
click at [969, 726] on link "7" at bounding box center [967, 734] width 32 height 31
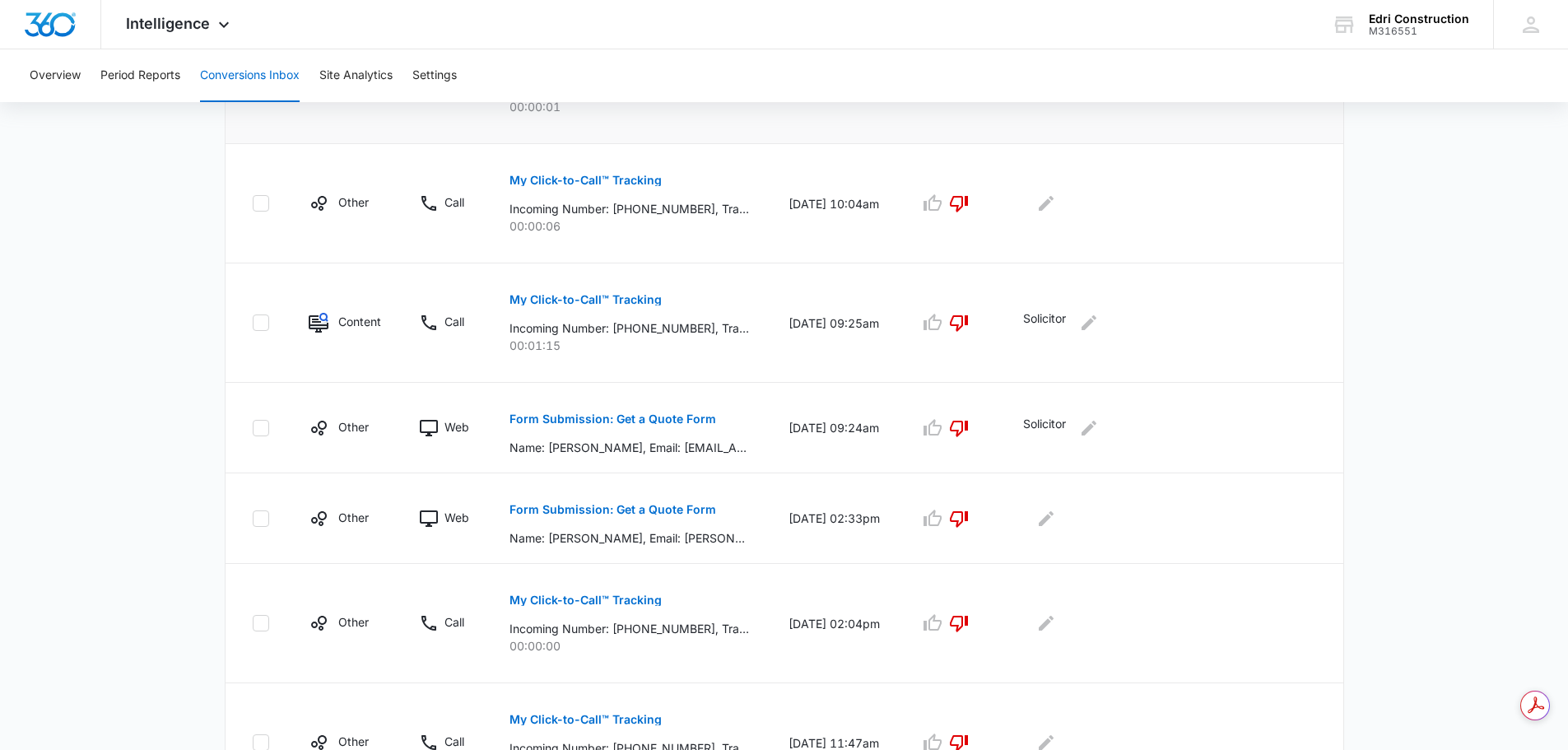
scroll to position [869, 0]
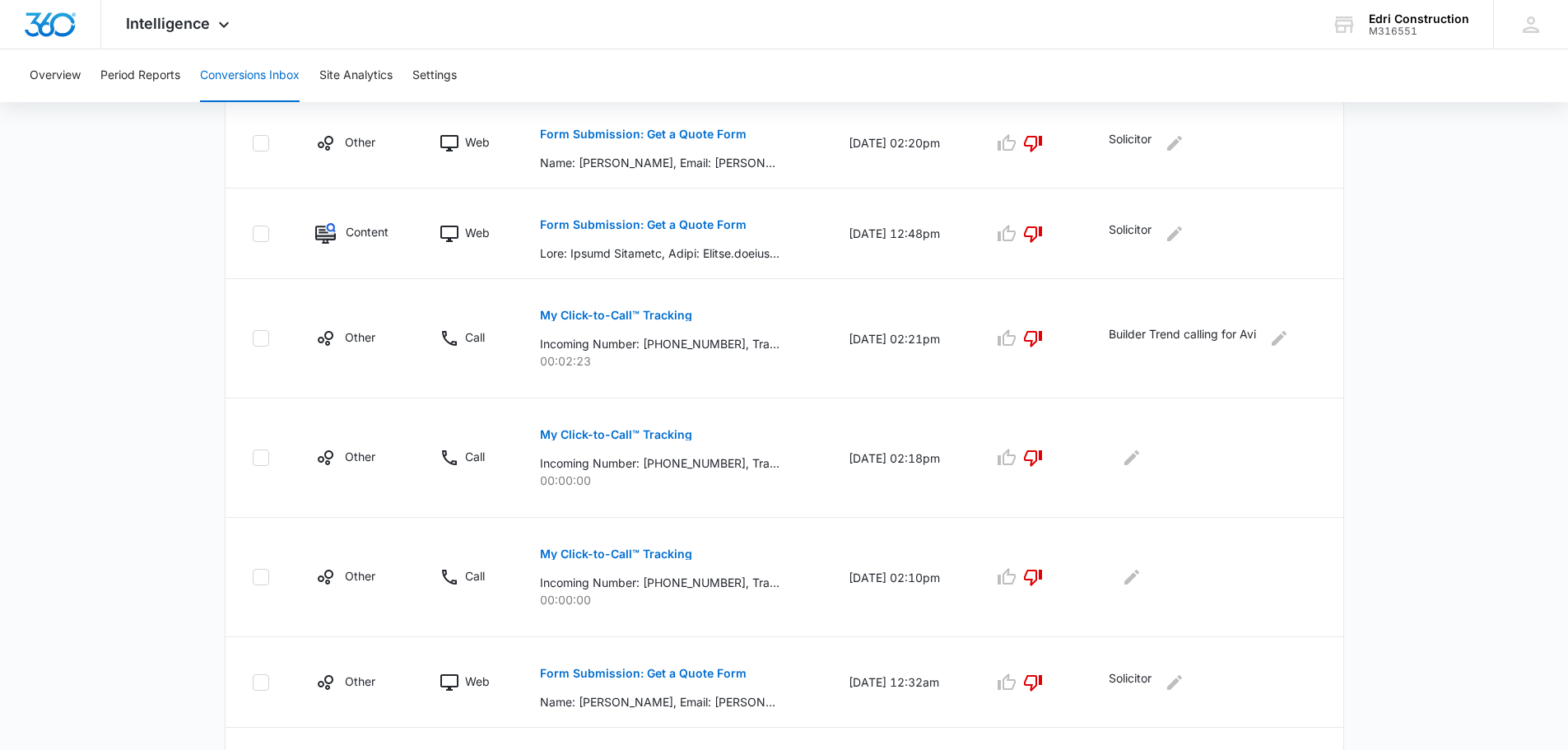
scroll to position [46, 0]
